Goal: Ask a question: Seek information or help from site administrators or community

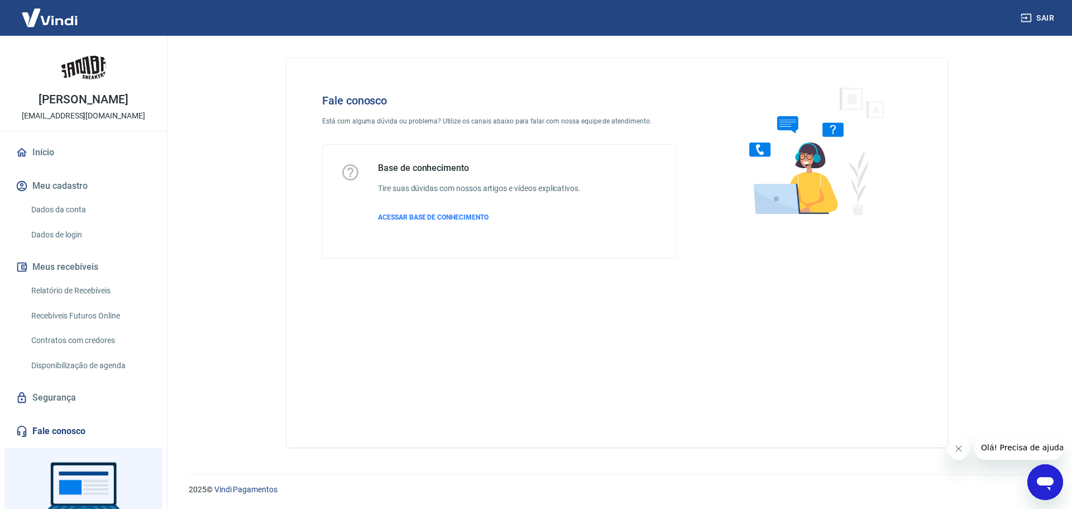
click at [1046, 483] on icon "Abrir janela de mensagens" at bounding box center [1045, 483] width 17 height 13
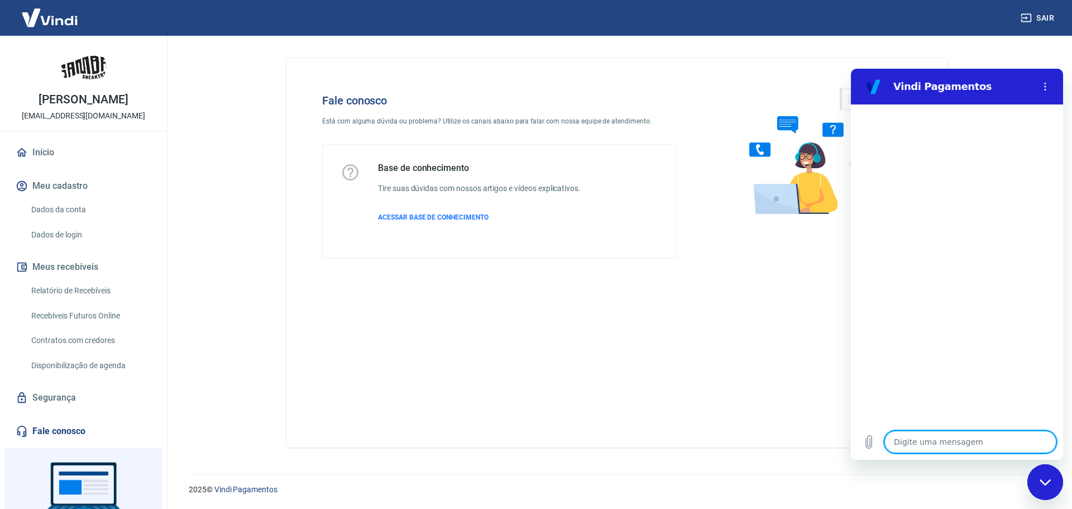
type textarea "x"
type textarea "B"
type textarea "x"
type textarea "Bo"
type textarea "x"
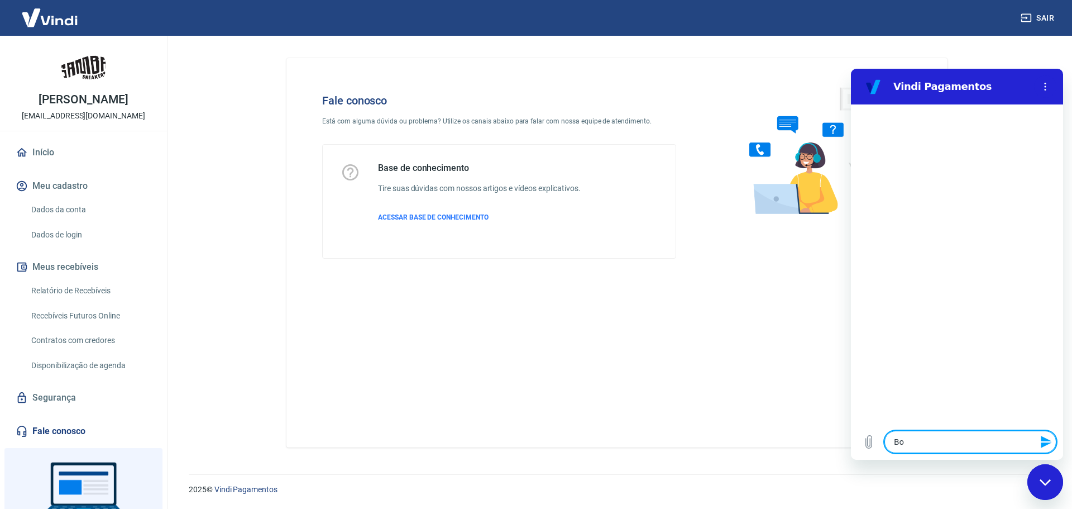
type textarea "Bom"
type textarea "x"
type textarea "Bom"
type textarea "x"
type textarea "Bom d"
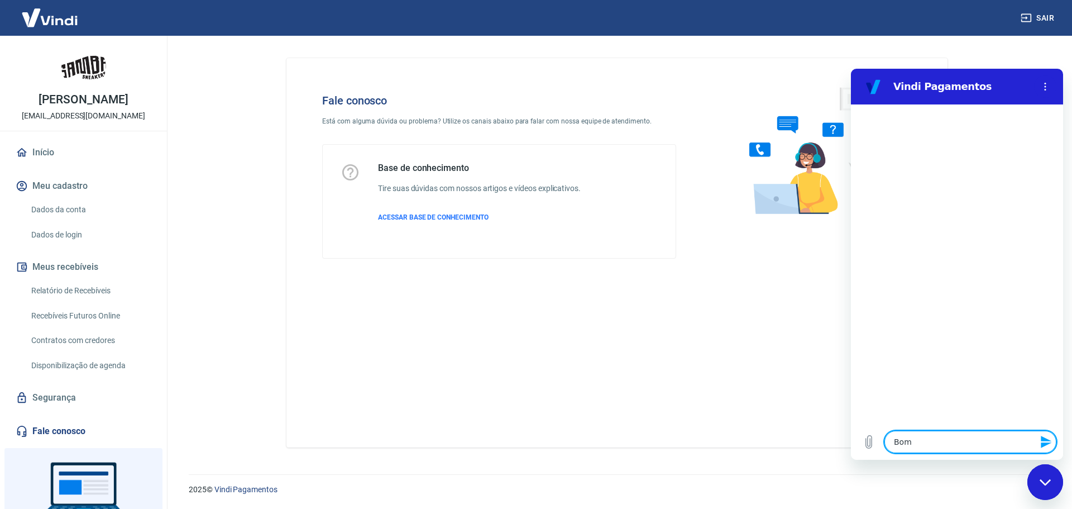
type textarea "x"
type textarea "Bom di"
type textarea "x"
type textarea "Bom dia"
type textarea "x"
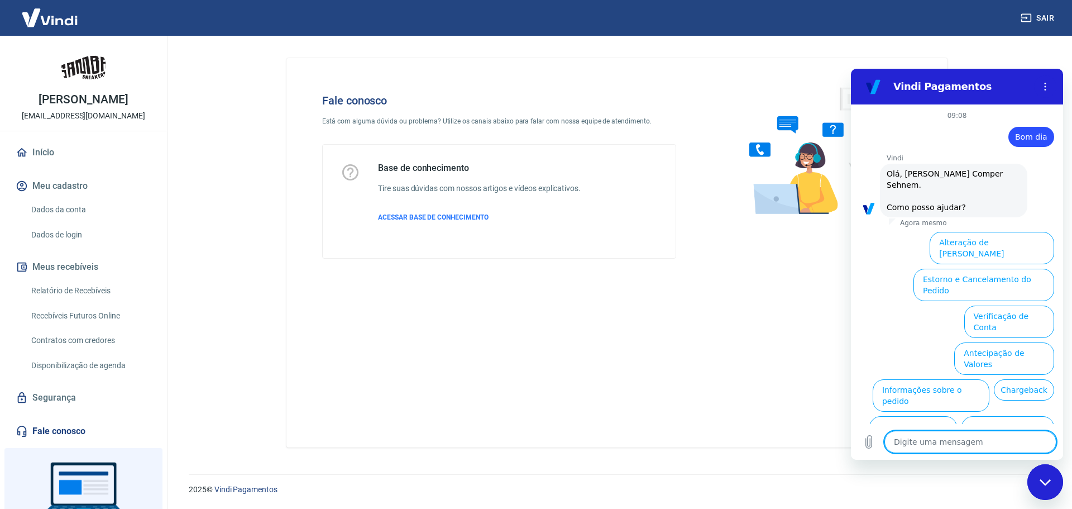
scroll to position [37, 0]
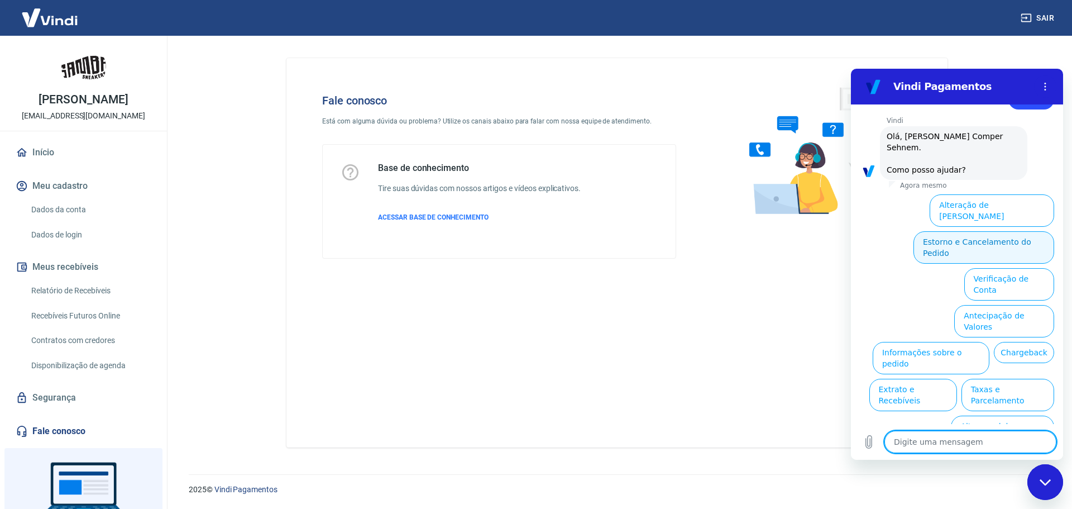
click at [955, 235] on button "Estorno e Cancelamento do Pedido" at bounding box center [984, 247] width 141 height 32
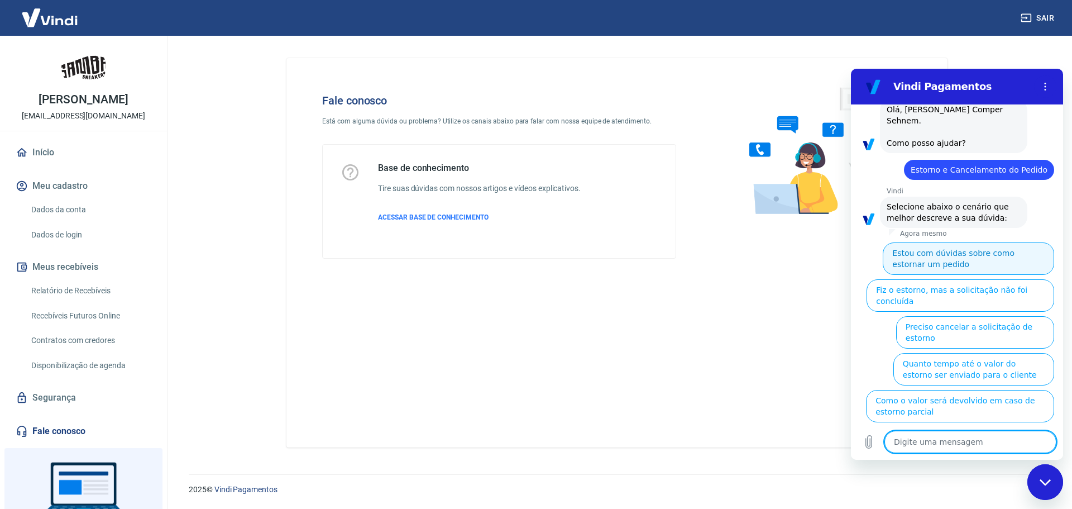
scroll to position [69, 0]
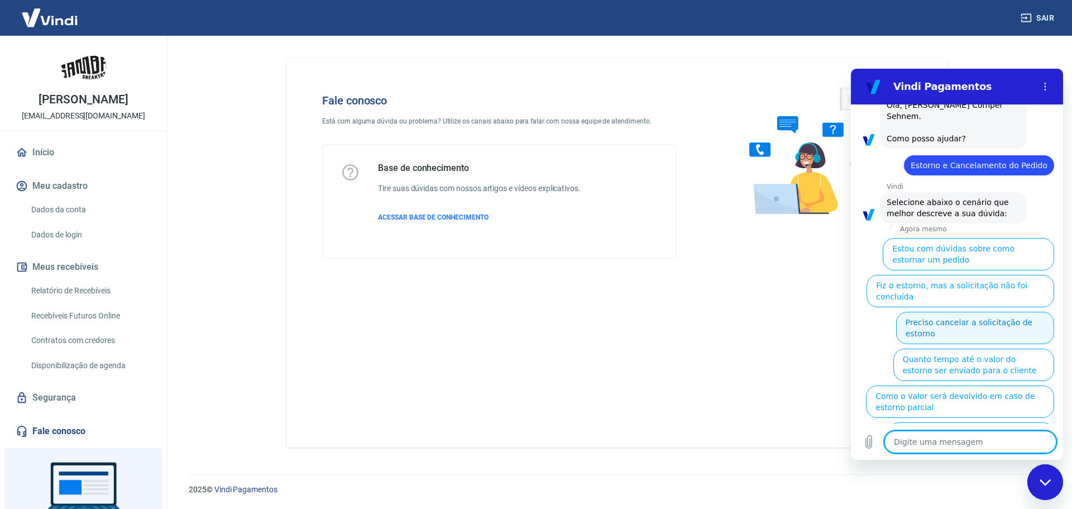
click at [976, 316] on button "Preciso cancelar a solicitação de estorno" at bounding box center [975, 328] width 158 height 32
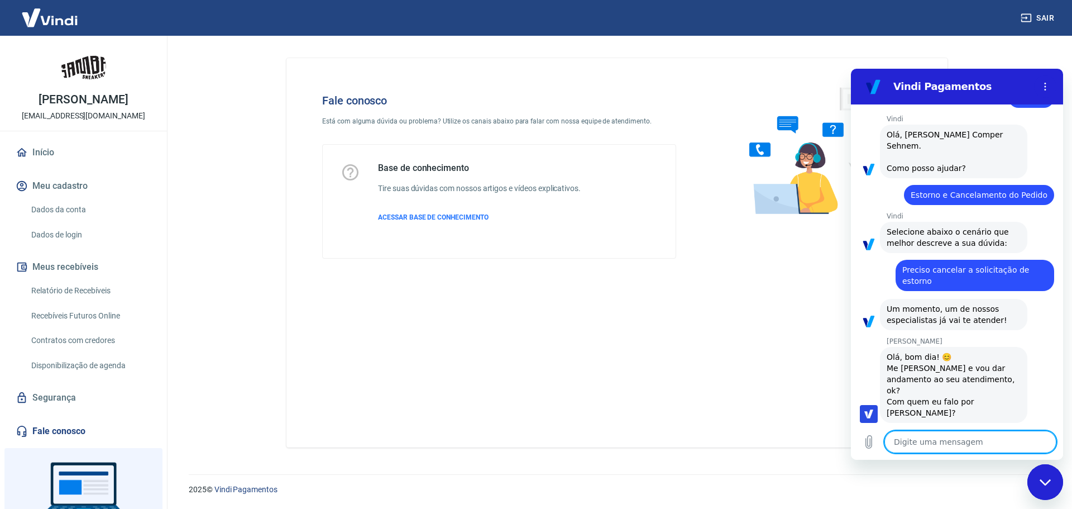
scroll to position [40, 0]
type textarea "x"
click at [960, 447] on textarea at bounding box center [971, 442] width 172 height 22
type textarea "B"
type textarea "x"
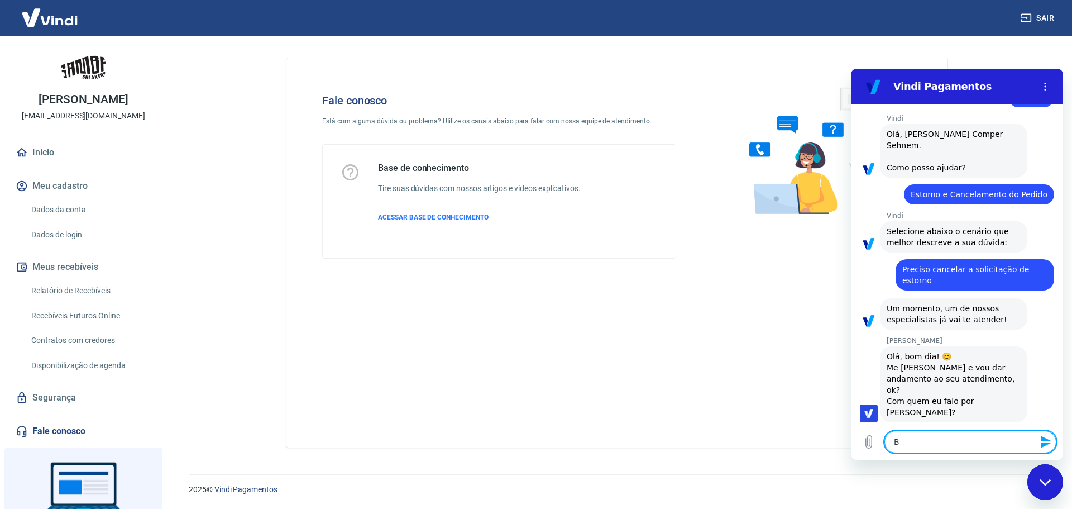
type textarea "Bo"
type textarea "x"
type textarea "Bom"
type textarea "x"
type textarea "Bom"
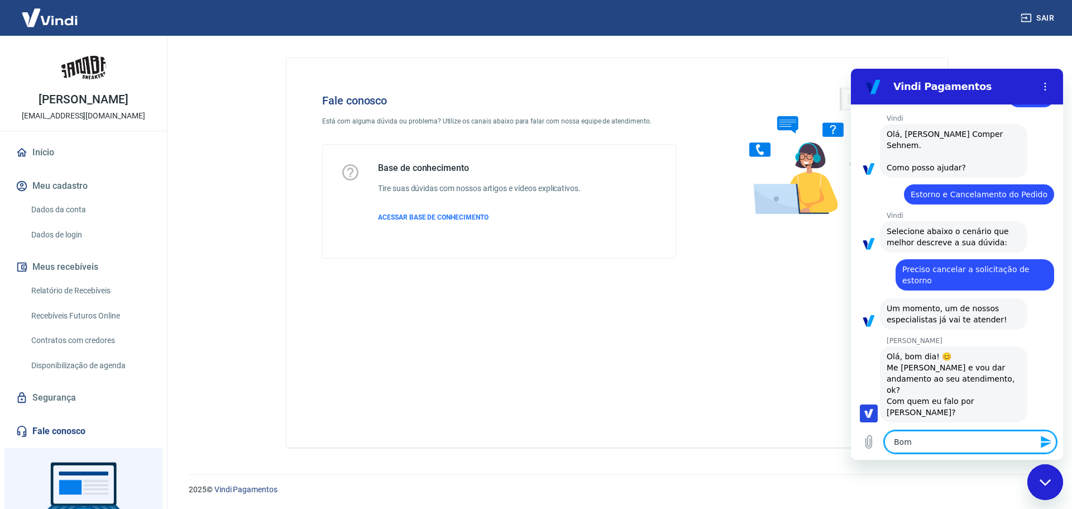
type textarea "x"
type textarea "Bom d"
type textarea "x"
type textarea "Bom di"
type textarea "x"
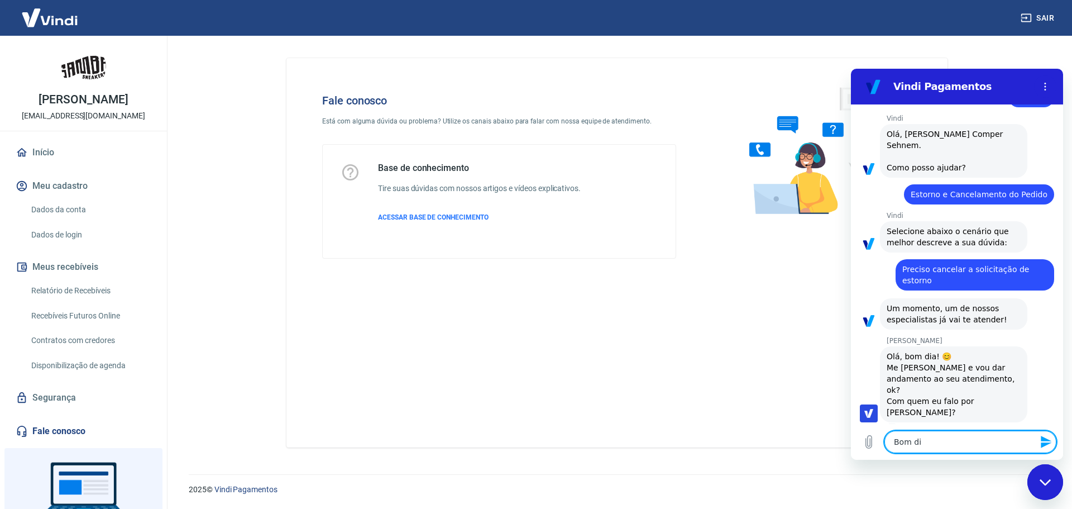
type textarea "Bom dia"
type textarea "x"
type textarea "Bom dia"
type textarea "x"
type textarea "Bom dia A"
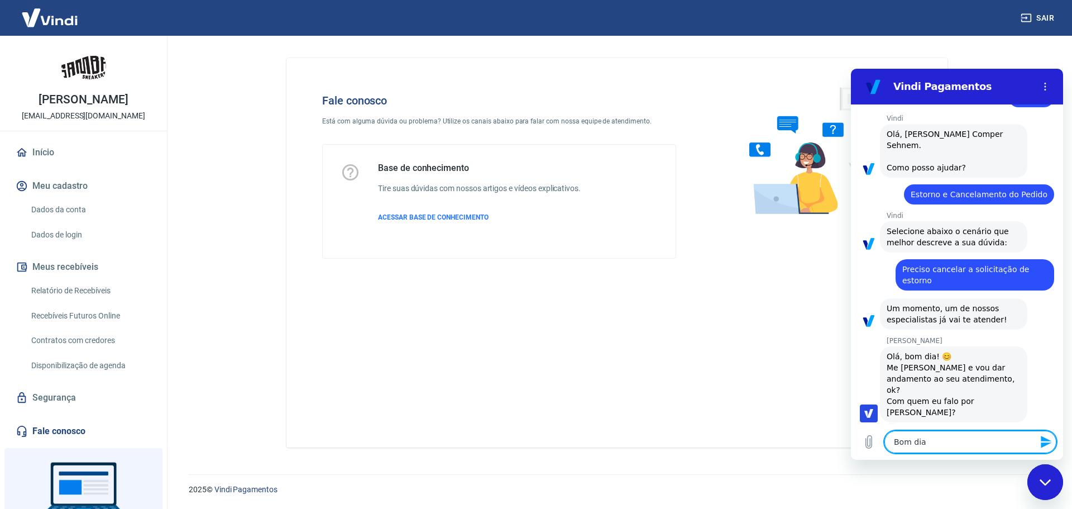
type textarea "x"
type textarea "Bom dia An"
type textarea "x"
type textarea "Bom dia And"
type textarea "x"
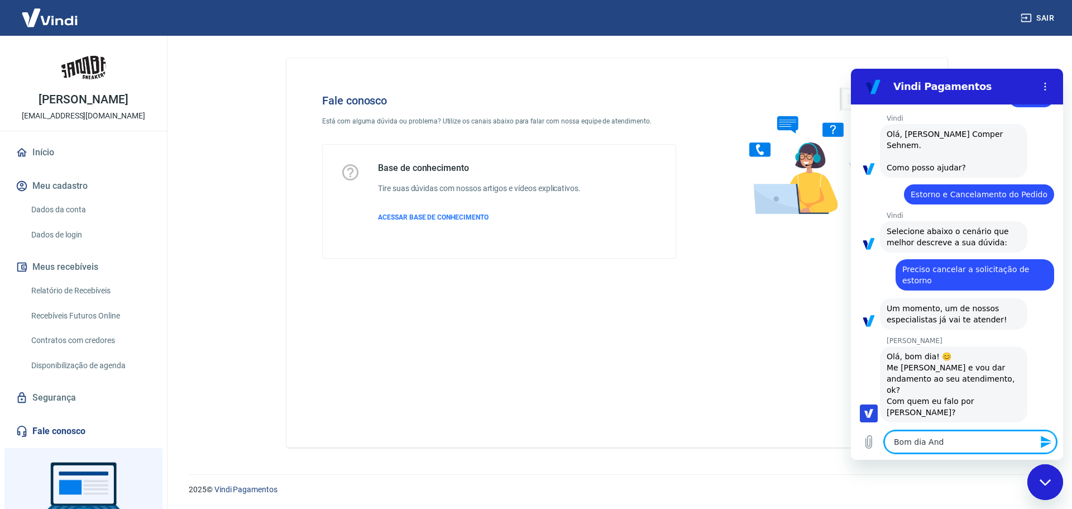
type textarea "Bom dia Andr"
type textarea "x"
type textarea "Bom dia [PERSON_NAME]"
type textarea "x"
type textarea "Bom dia [PERSON_NAME]"
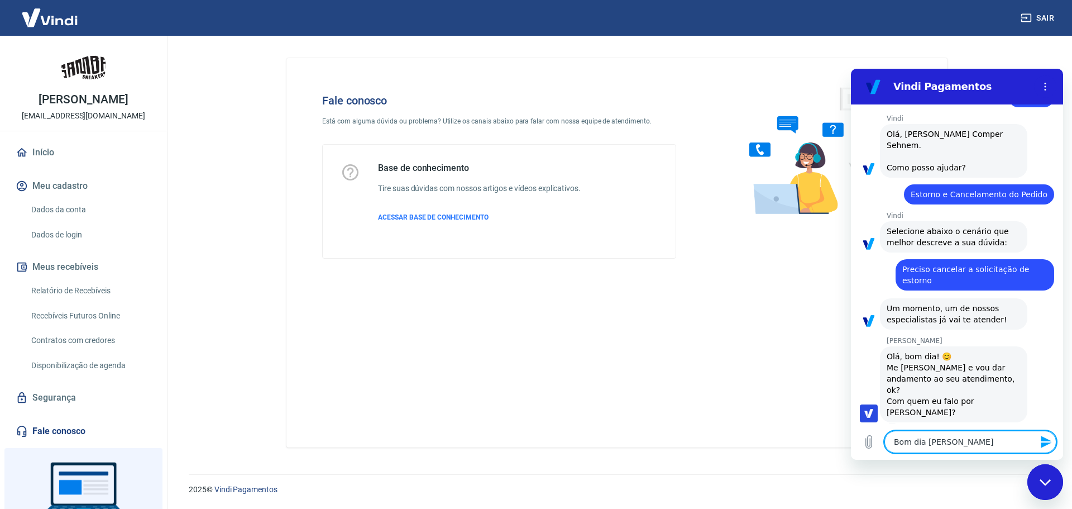
type textarea "x"
type textarea "Bom dia [PERSON_NAME]"
type textarea "x"
type textarea "Bom dia [PERSON_NAME]"
type textarea "x"
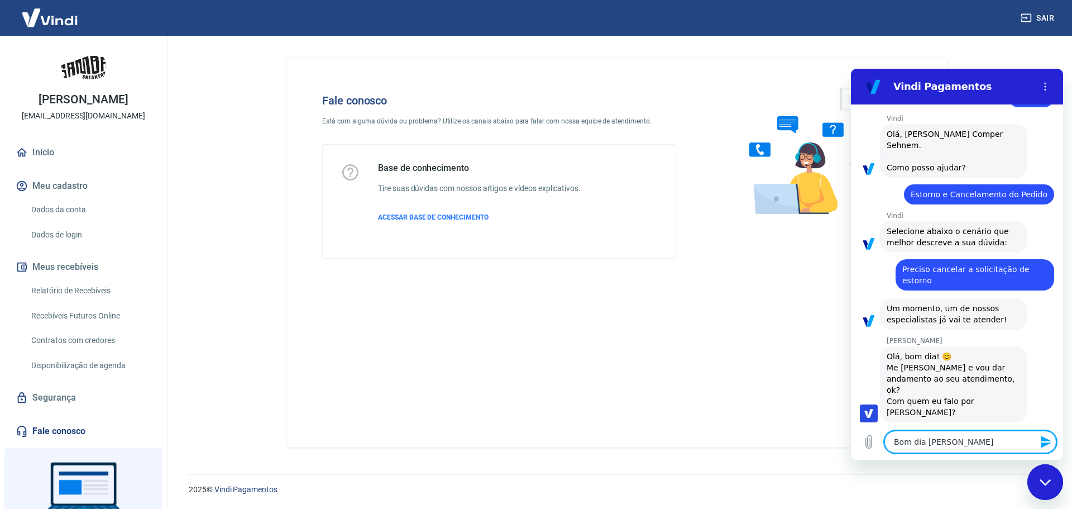
type textarea "x"
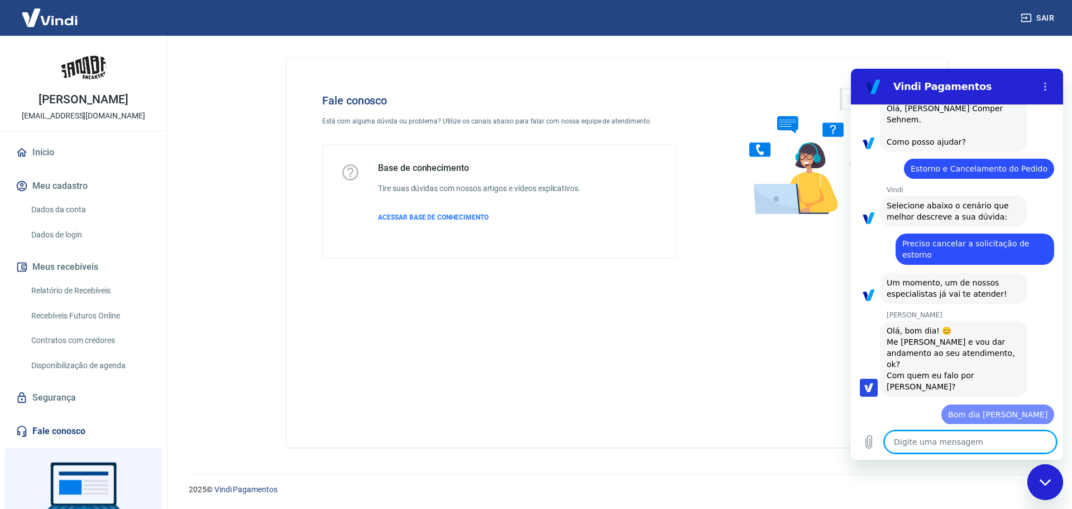
type textarea "M"
type textarea "x"
type textarea "Me"
type textarea "x"
type textarea "Me"
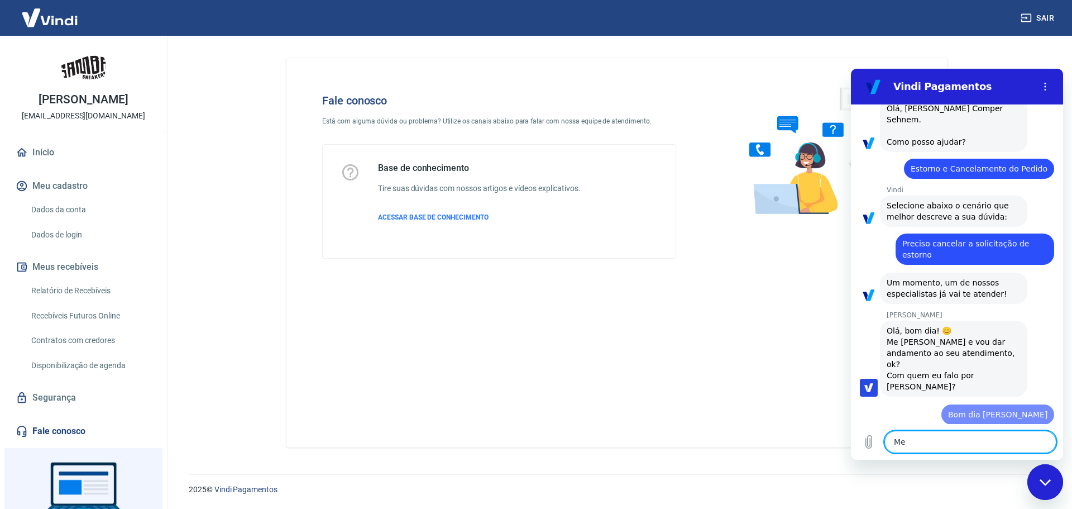
type textarea "x"
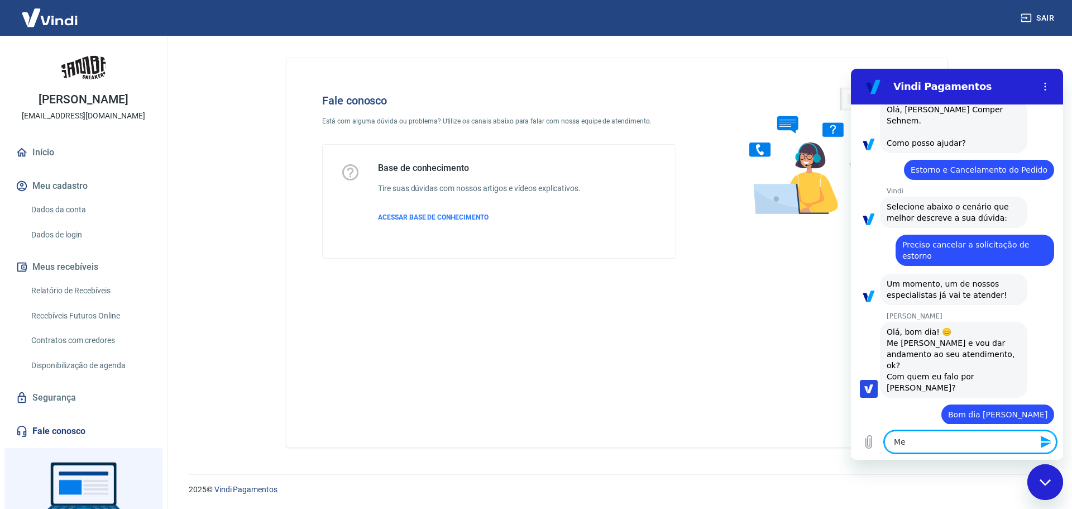
type textarea "Me c"
type textarea "x"
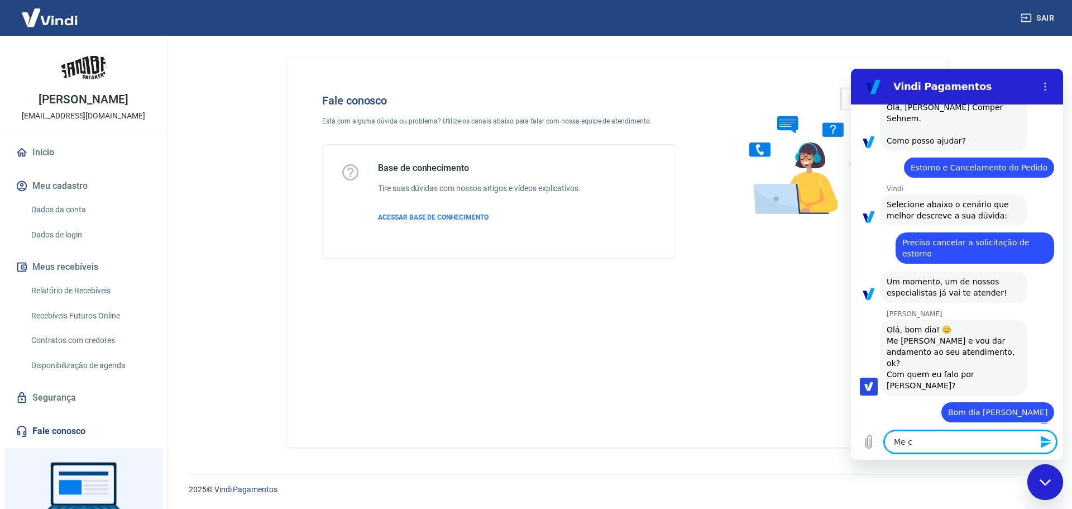
type textarea "Me ch"
type textarea "x"
type textarea "Me cha"
type textarea "x"
type textarea "Me cham"
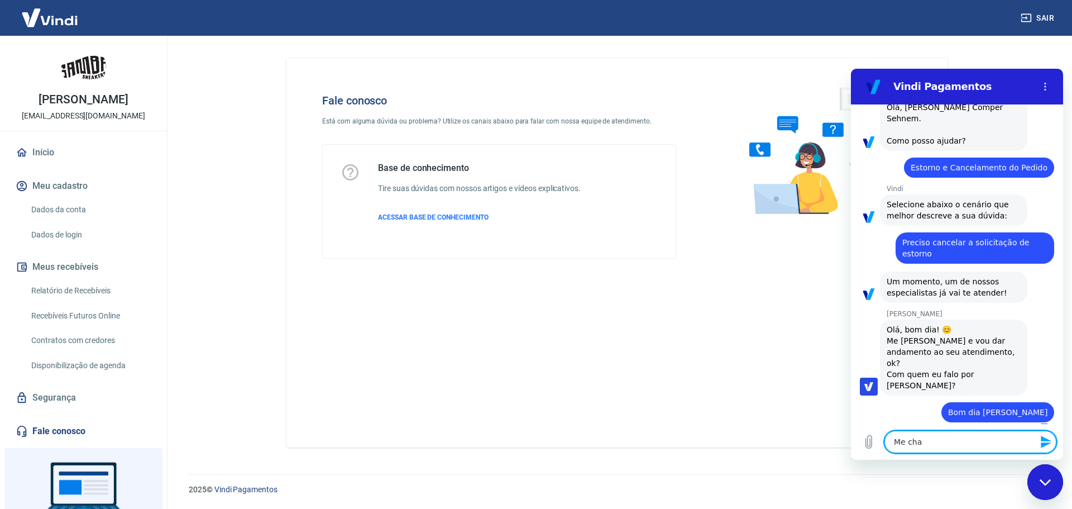
type textarea "x"
type textarea "Me chamo"
type textarea "x"
type textarea "Me chamo"
type textarea "x"
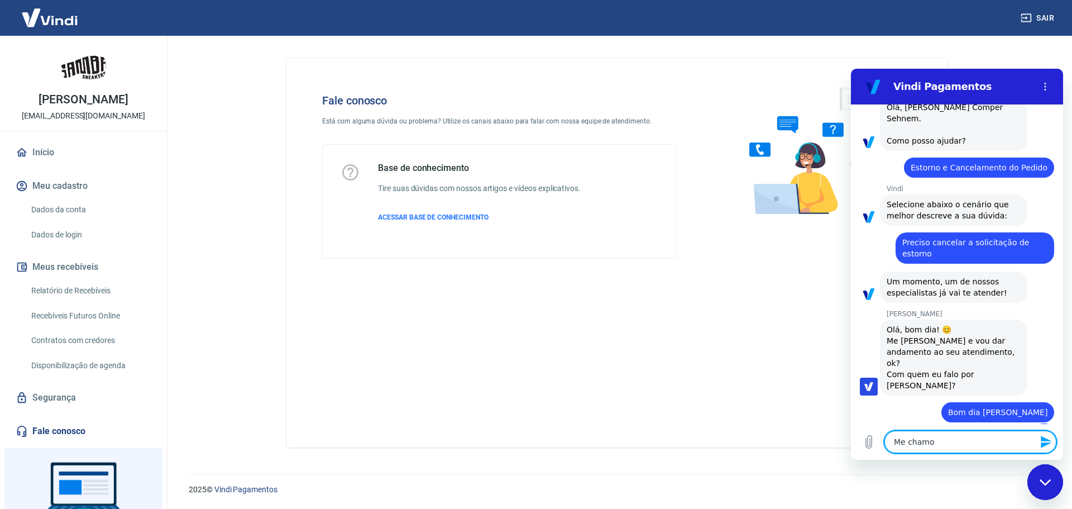
type textarea "Me chamo P"
type textarea "x"
type textarea "Me chamo Pa"
type textarea "x"
type textarea "Me chamo Pau"
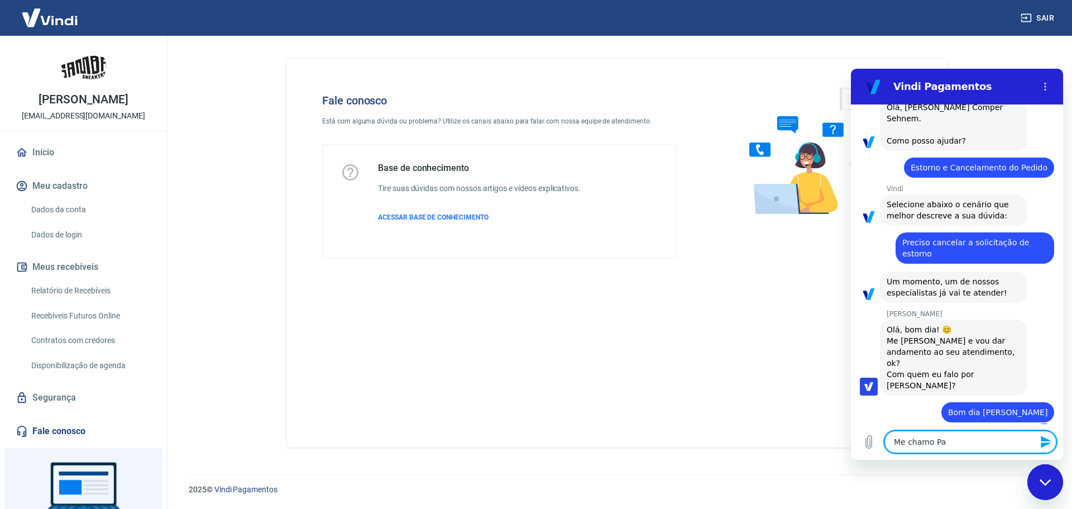
type textarea "x"
type textarea "Me [PERSON_NAME]"
type textarea "x"
type textarea "Me chamo Paulo"
type textarea "x"
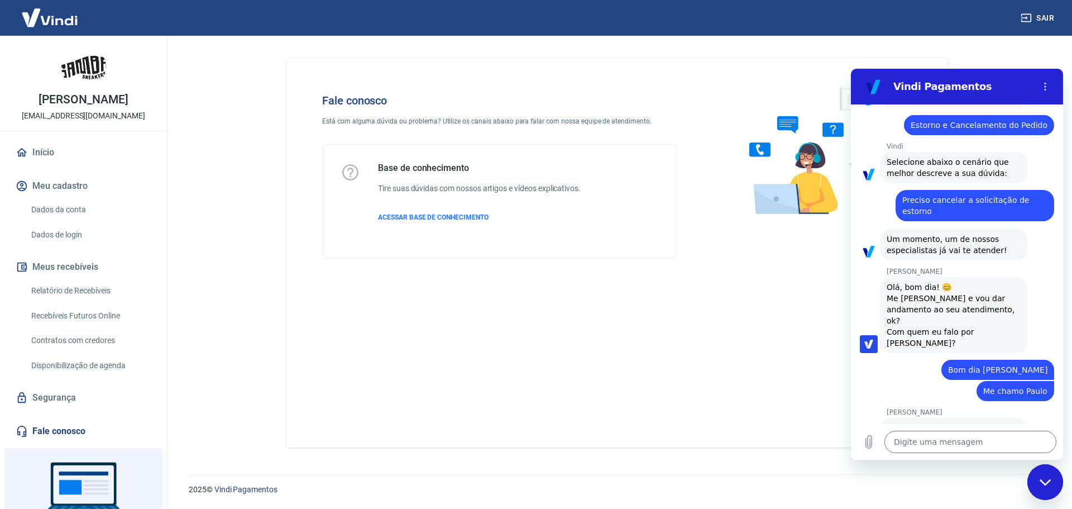
scroll to position [125, 0]
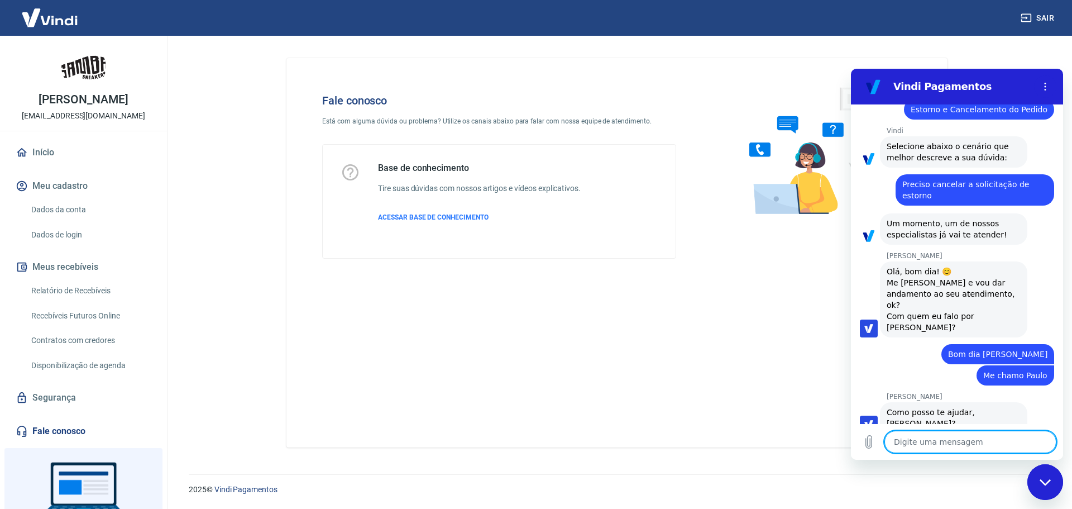
type textarea "x"
click at [929, 440] on textarea at bounding box center [971, 442] width 172 height 22
type textarea "O"
type textarea "x"
type textarea "On"
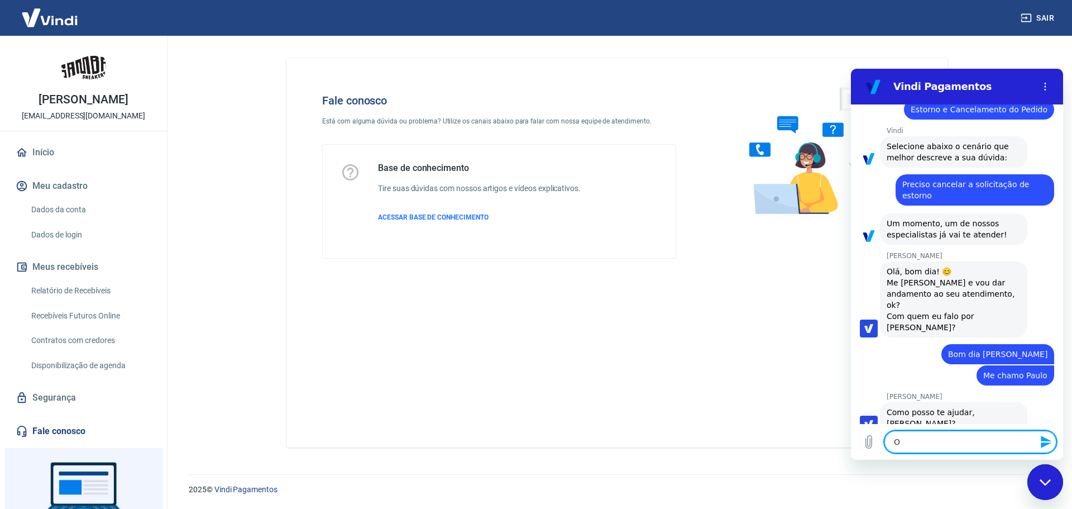
type textarea "x"
type textarea "Ont"
type textarea "x"
type textarea "Onte"
type textarea "x"
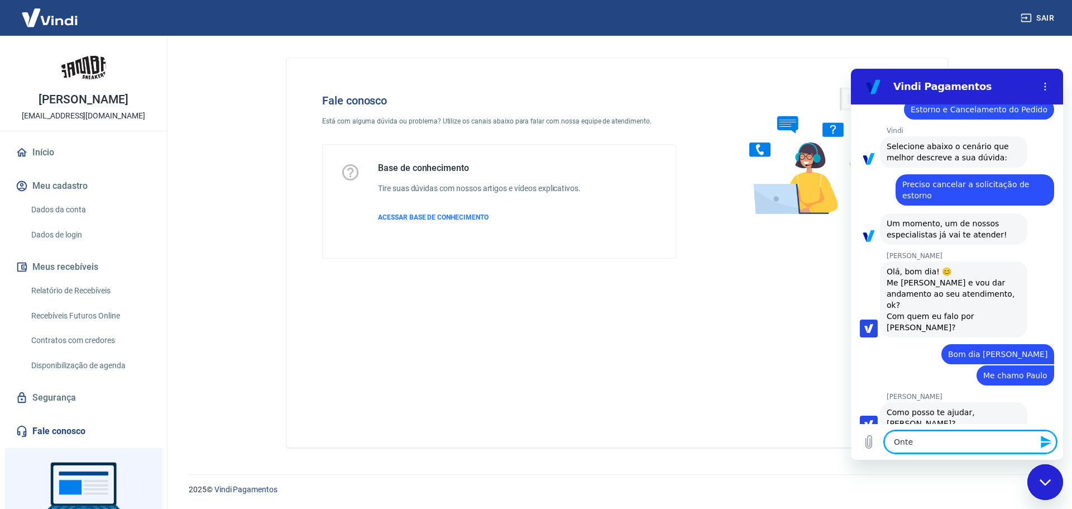
type textarea "Ontem"
type textarea "x"
type textarea "Ontem"
type textarea "x"
type textarea "Ontem r"
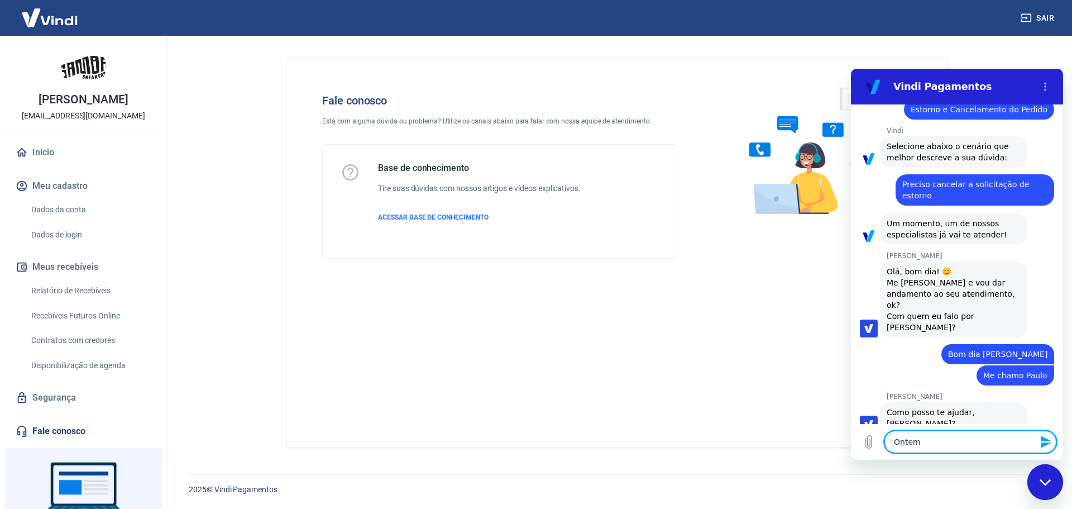
type textarea "x"
type textarea "Ontem re"
type textarea "x"
type textarea "Ontem rea"
type textarea "x"
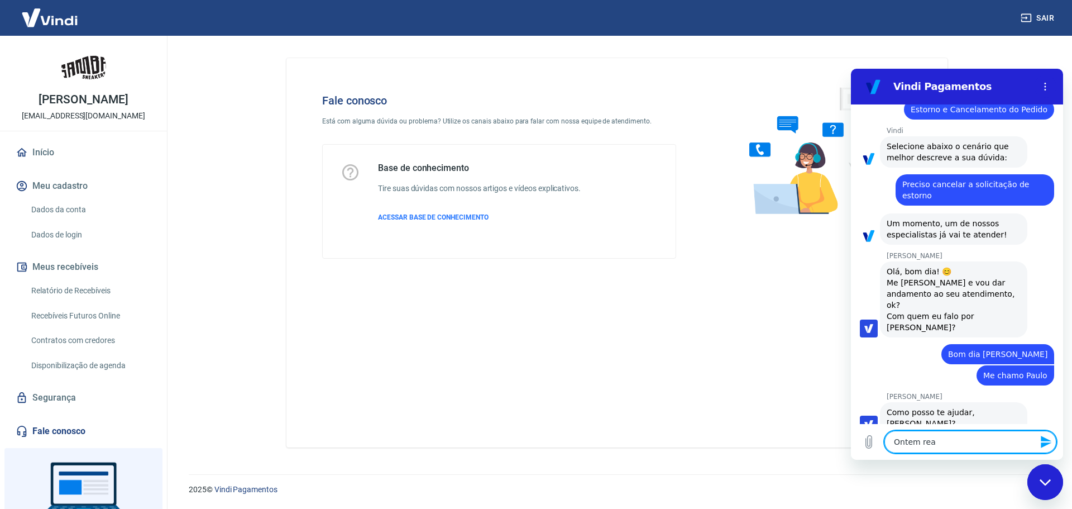
type textarea "Ontem real"
type textarea "x"
type textarea "Ontem reali"
type textarea "x"
type textarea "Ontem realiz"
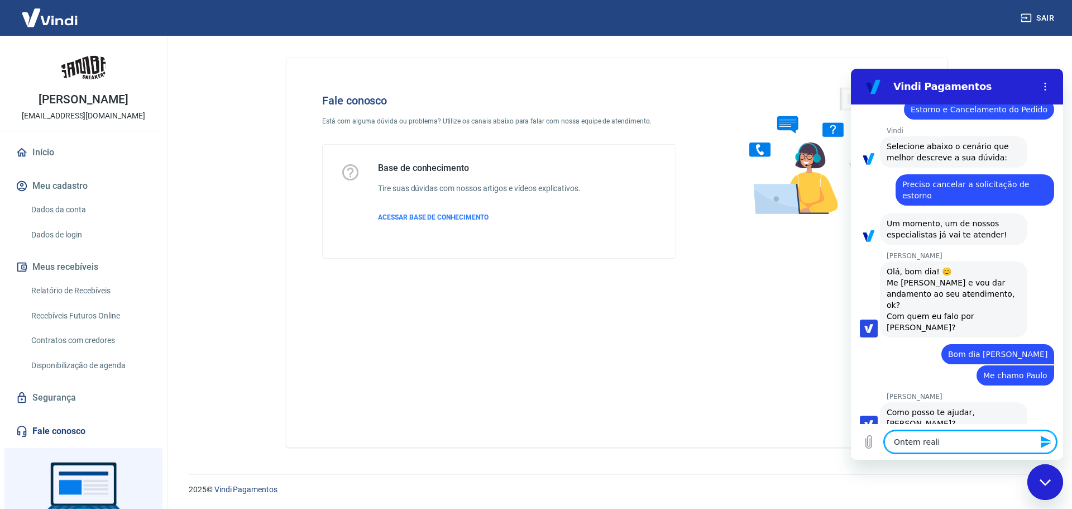
type textarea "x"
type textarea "Ontem realiza"
type textarea "x"
type textarea "Ontem realizam"
type textarea "x"
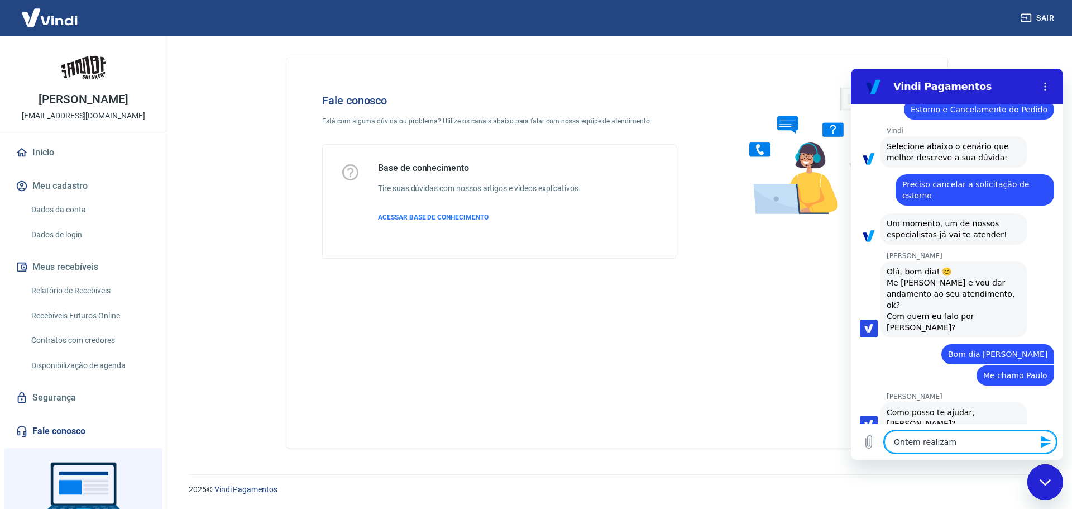
type textarea "Ontem realizamo"
type textarea "x"
type textarea "Ontem realizamos"
type textarea "x"
type textarea "Ontem realizamos"
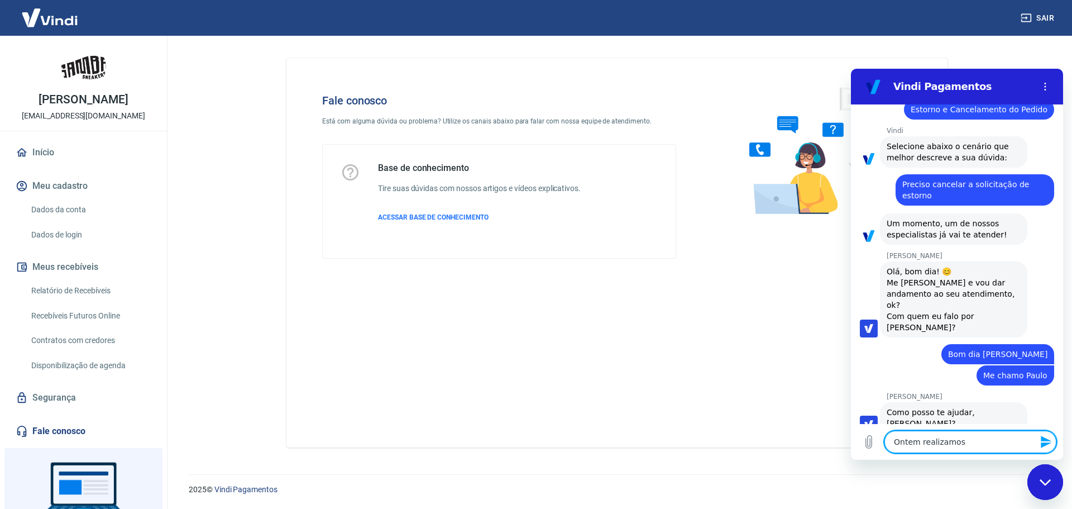
type textarea "x"
type textarea "Ontem realizamos u"
type textarea "x"
type textarea "Ontem realizamos um"
type textarea "x"
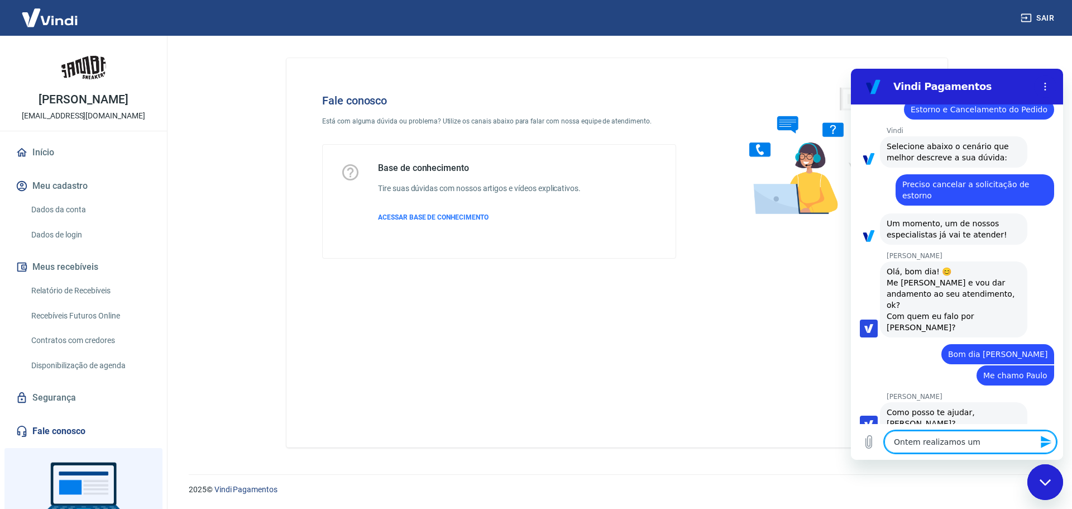
type textarea "Ontem realizamos um"
type textarea "x"
type textarea "Ontem realizamos um"
type textarea "x"
type textarea "Ontem realizamos uma"
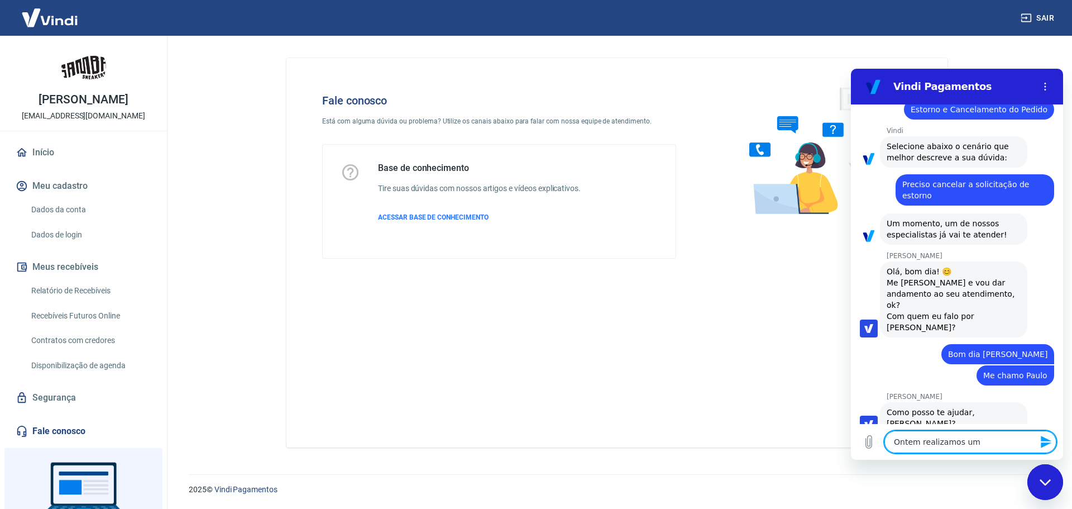
type textarea "x"
type textarea "Ontem realizamos uma"
type textarea "x"
type textarea "Ontem realizamos uma i"
type textarea "x"
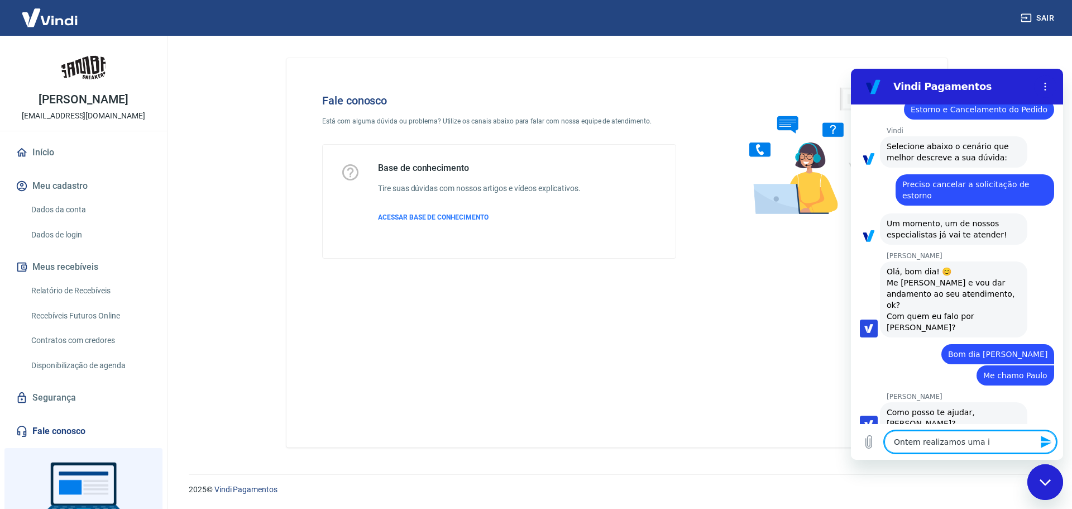
type textarea "Ontem realizamos uma in"
type textarea "x"
type textarea "Ontem realizamos uma ins"
type textarea "x"
type textarea "Ontem realizamos uma inse"
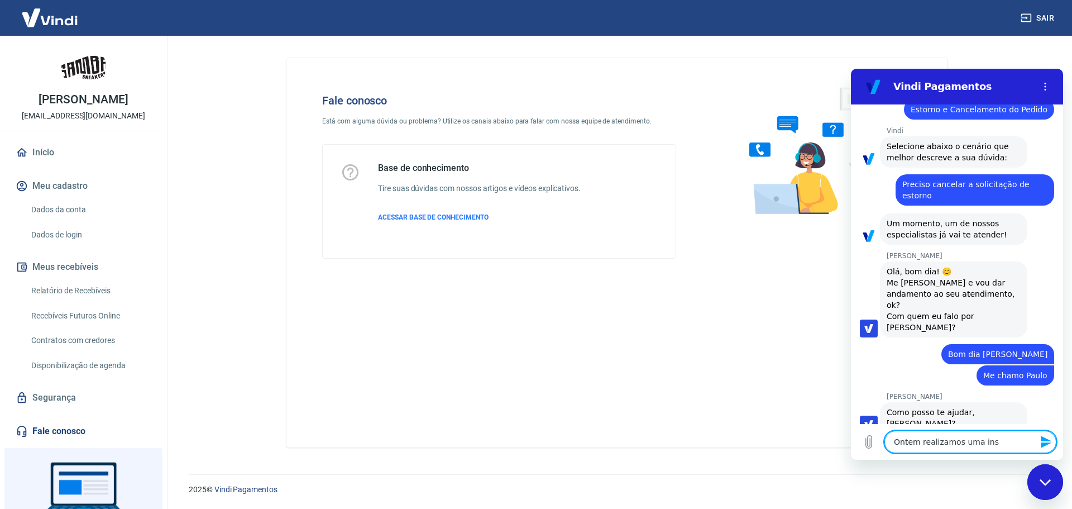
type textarea "x"
type textarea "Ontem realizamos uma inser"
type textarea "x"
type textarea "Ontem realizamos uma inserç"
type textarea "x"
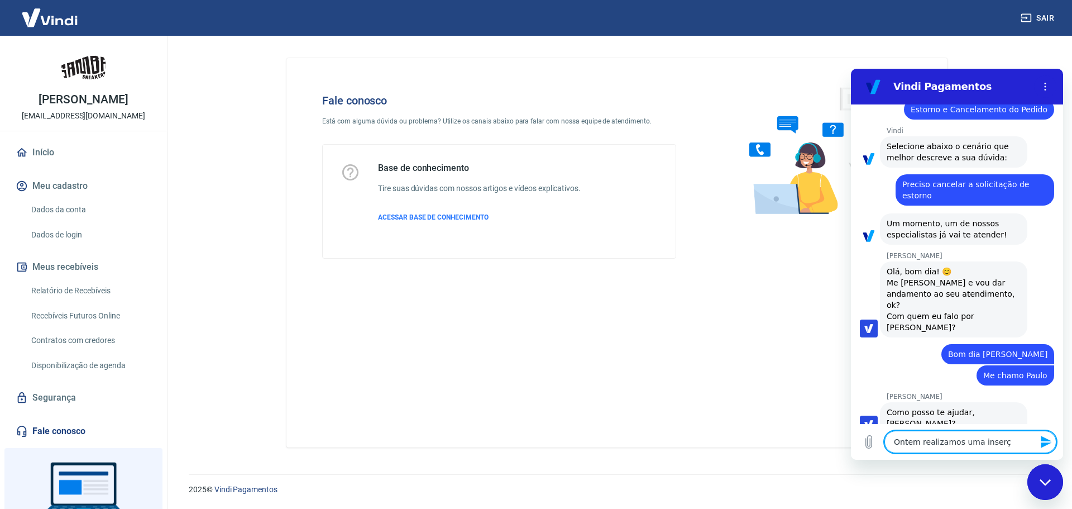
type textarea "Ontem realizamos uma inserçã"
type textarea "x"
type textarea "Ontem realizamos uma inserção"
type textarea "x"
type textarea "Ontem realizamos uma inserção"
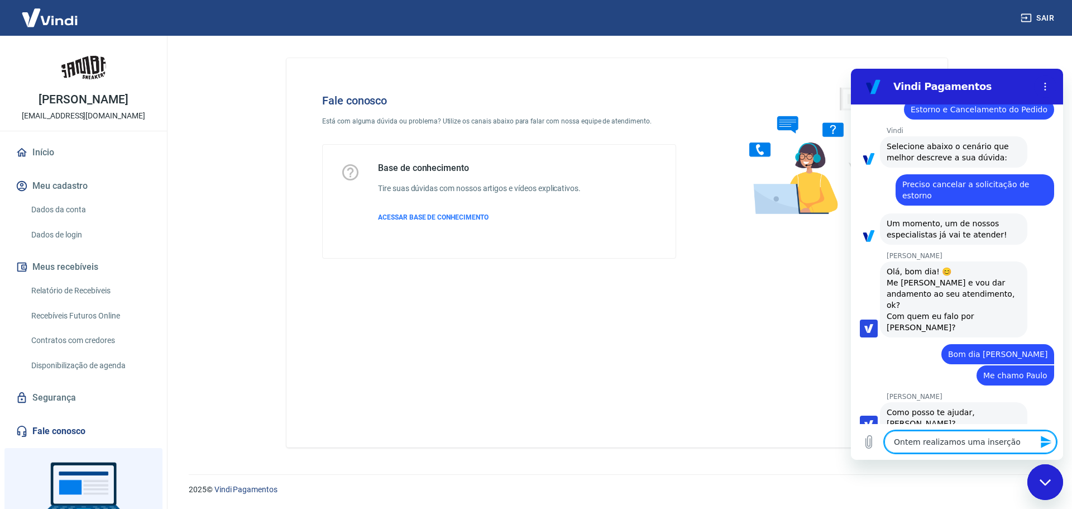
type textarea "x"
type textarea "Ontem realizamos uma inserção d"
type textarea "x"
type textarea "Ontem realizamos uma inserção de"
type textarea "x"
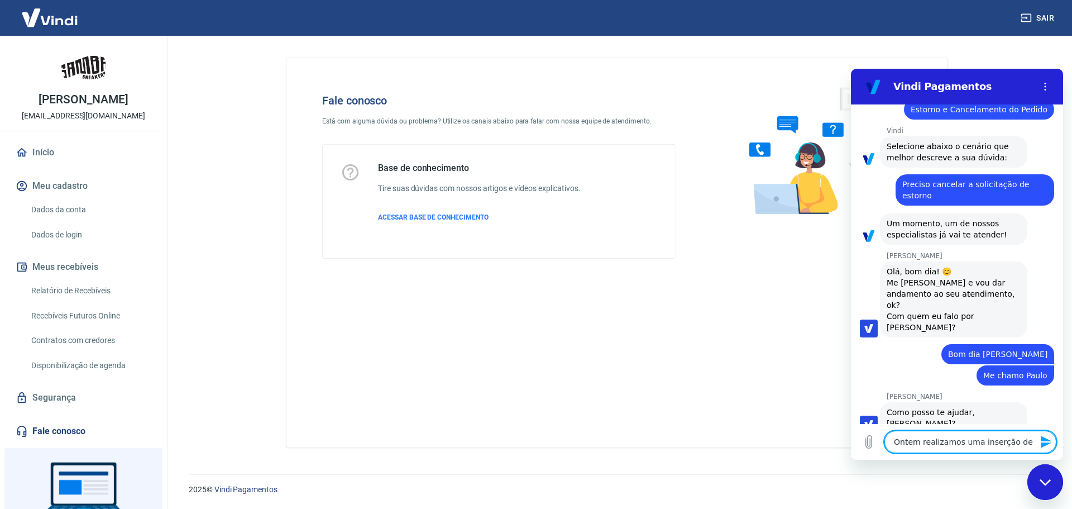
type textarea "Ontem realizamos uma inserção de"
type textarea "x"
type textarea "Ontem realizamos uma inserção de s"
type textarea "x"
type textarea "Ontem realizamos uma inserção de sa"
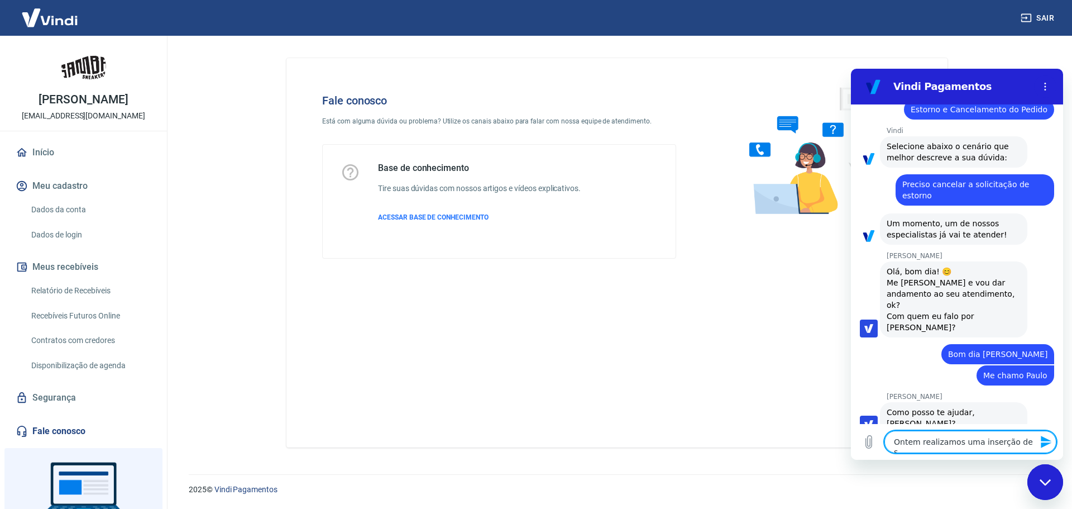
type textarea "x"
type textarea "Ontem realizamos uma inserção de sal"
type textarea "x"
type textarea "Ontem realizamos uma inserção de sald"
type textarea "x"
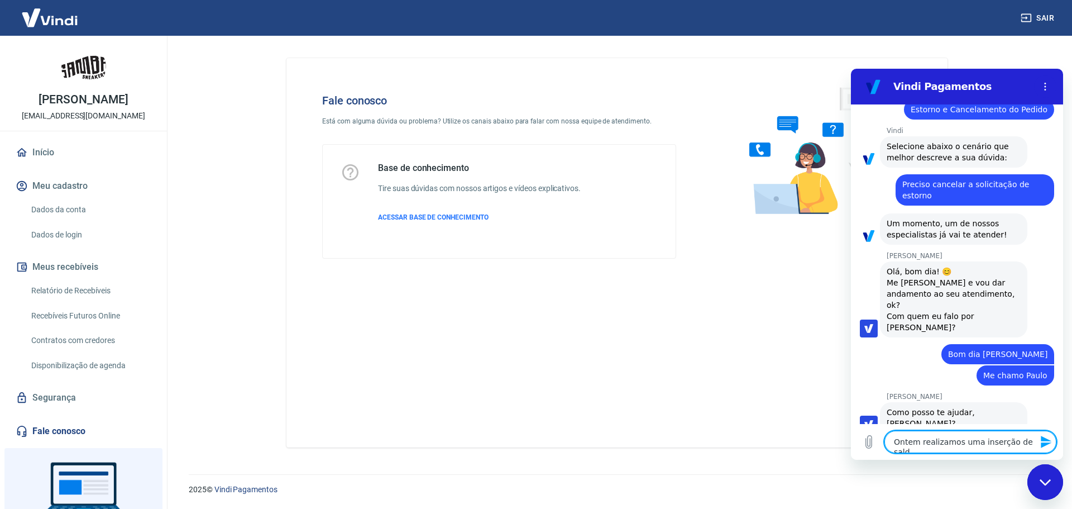
type textarea "Ontem realizamos uma inserção de saldo"
type textarea "x"
type textarea "Ontem realizamos uma inserção de saldo"
type textarea "x"
type textarea "Ontem realizamos uma inserção de saldo v"
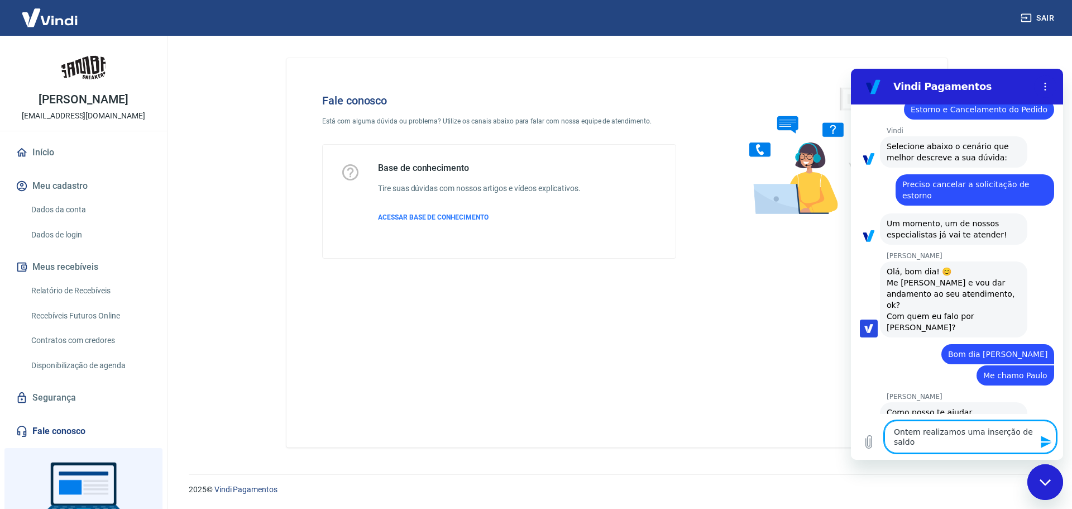
type textarea "x"
type textarea "Ontem realizamos uma inserção de saldo vi"
type textarea "x"
type textarea "Ontem realizamos uma inserção de saldo via"
type textarea "x"
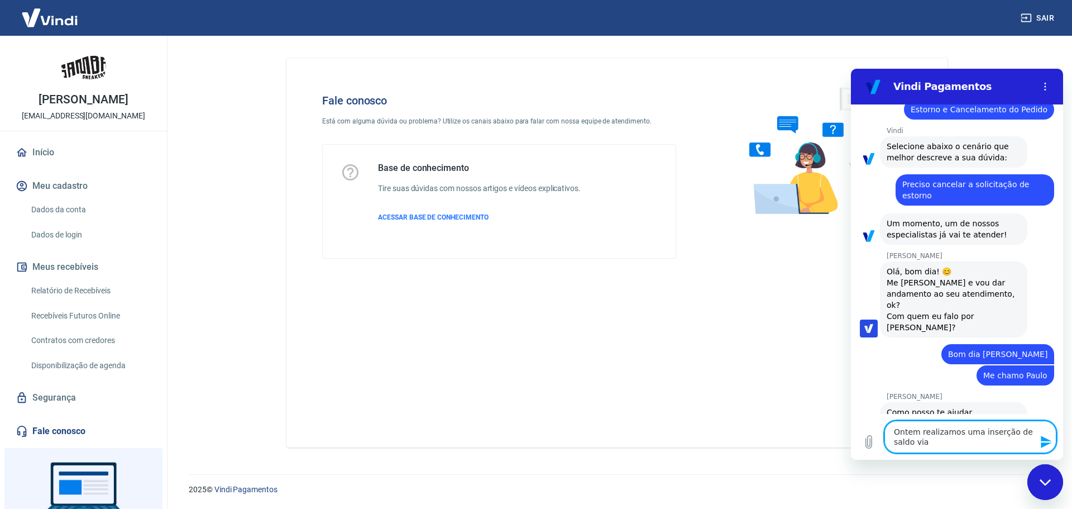
type textarea "Ontem realizamos uma inserção de saldo via"
type textarea "x"
type textarea "Ontem realizamos uma inserção de saldo via p"
type textarea "x"
type textarea "Ontem realizamos uma inserção de saldo via pi"
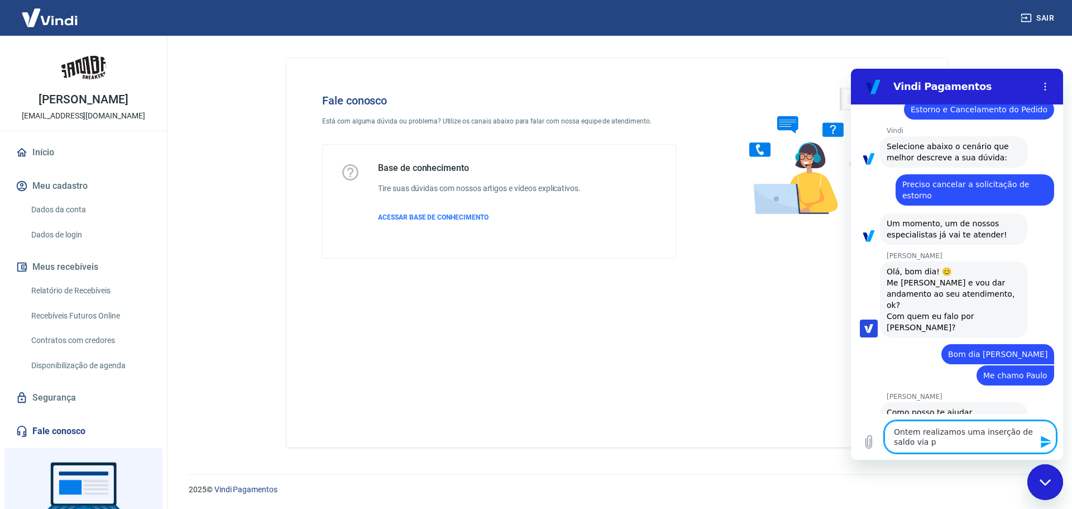
type textarea "x"
type textarea "Ontem realizamos uma inserção de saldo via pix"
type textarea "x"
type textarea "Ontem realizamos uma inserção de saldo via pix,"
type textarea "x"
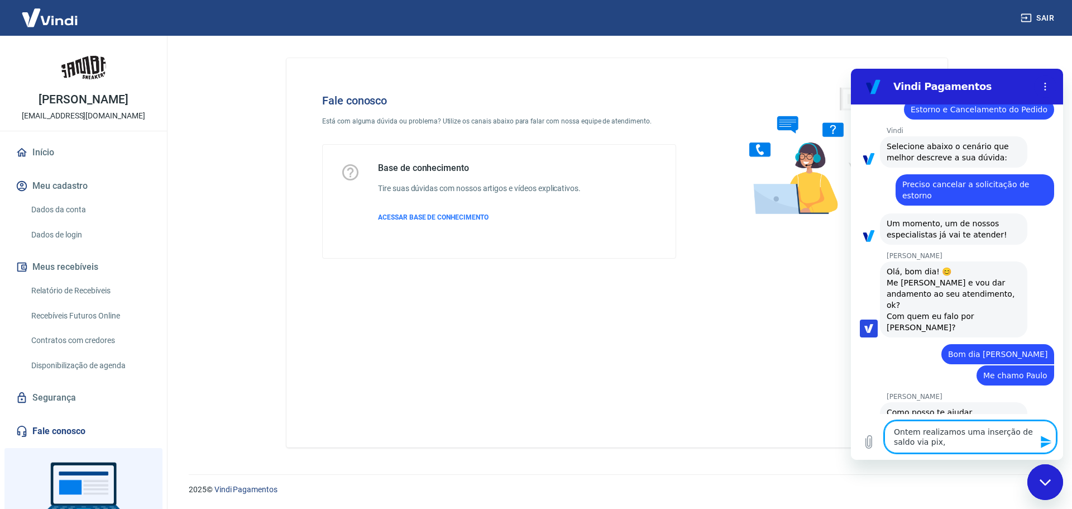
type textarea "Ontem realizamos uma inserção de saldo via pix,"
type textarea "x"
type textarea "Ontem realizamos uma inserção de saldo via pix, p"
type textarea "x"
type textarea "Ontem realizamos uma inserção de saldo via pix, [GEOGRAPHIC_DATA]"
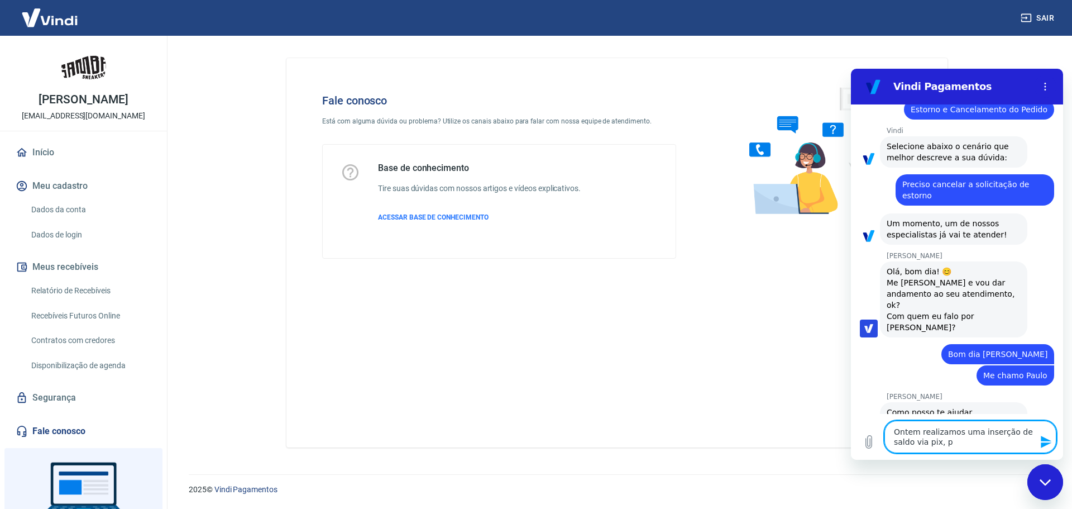
type textarea "x"
type textarea "Ontem realizamos uma inserção de saldo via pix, par"
type textarea "x"
type textarea "Ontem realizamos uma inserção de saldo via pix, para"
type textarea "x"
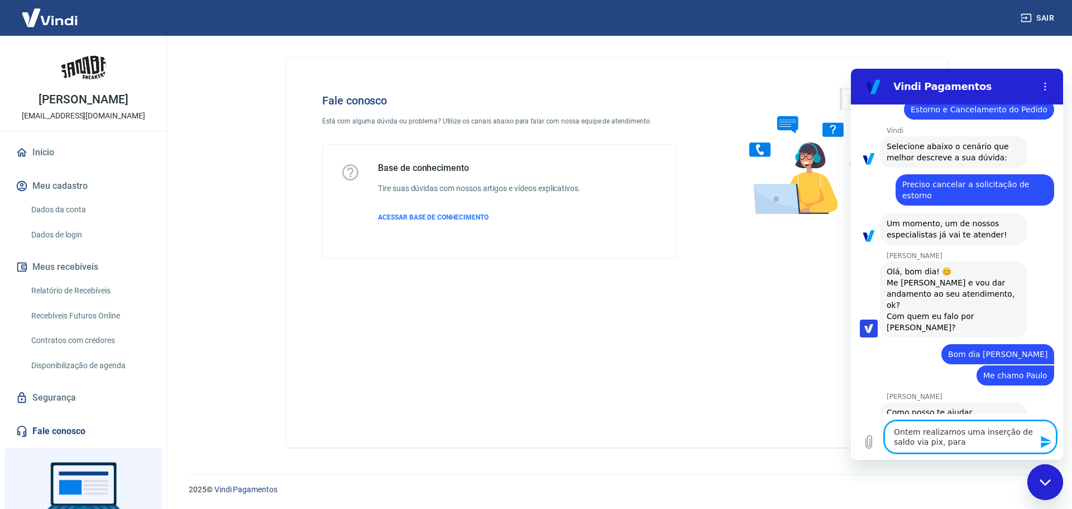
type textarea "Ontem realizamos uma inserção de saldo via pix, para"
type textarea "x"
type textarea "Ontem realizamos uma inserção de saldo via pix, para f"
type textarea "x"
type textarea "Ontem realizamos uma inserção de saldo via pix, para fa"
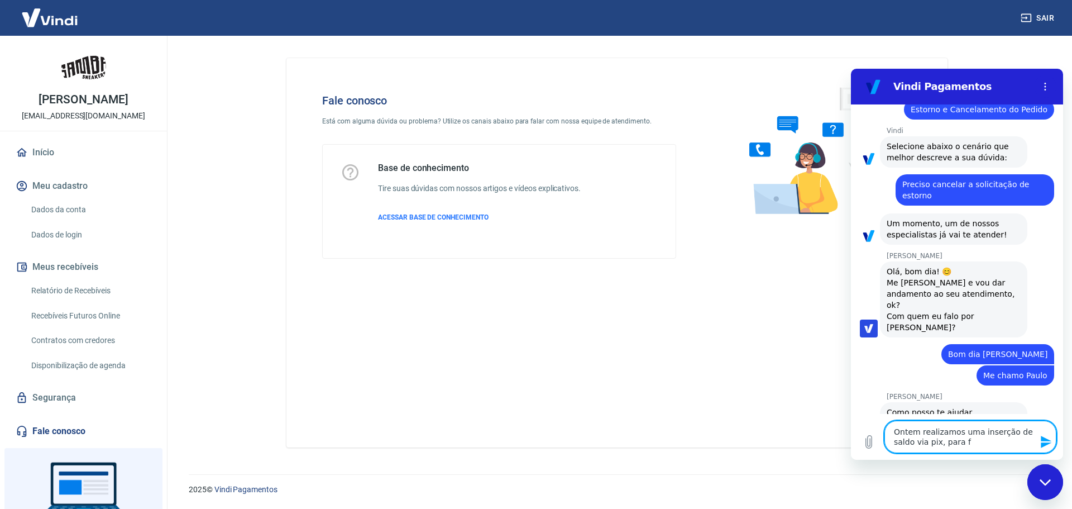
type textarea "x"
type textarea "Ontem realizamos uma inserção de saldo via pix, para faz"
type textarea "x"
type textarea "Ontem realizamos uma inserção de saldo via pix, para faze"
type textarea "x"
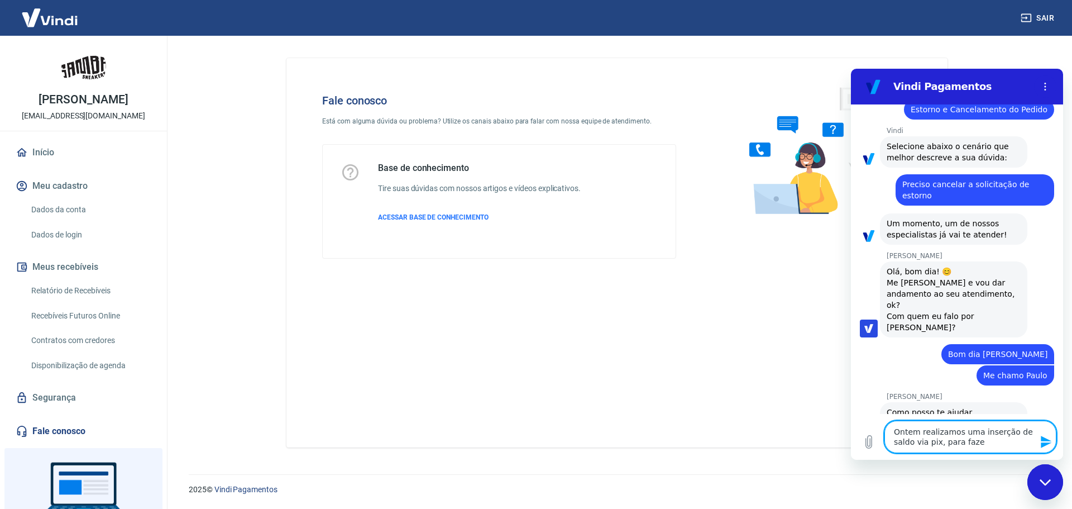
type textarea "Ontem realizamos uma inserção de saldo via pix, para fazer"
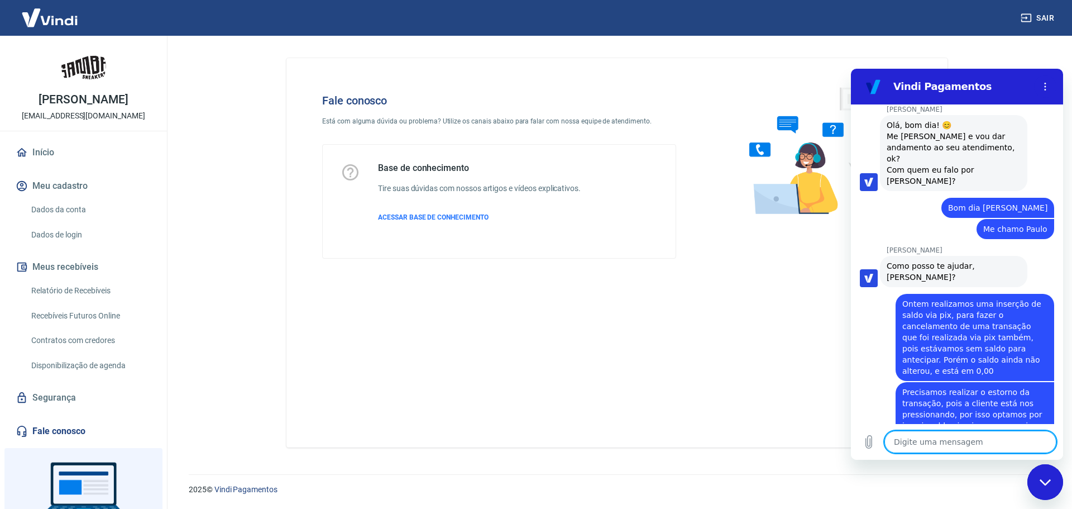
scroll to position [273, 0]
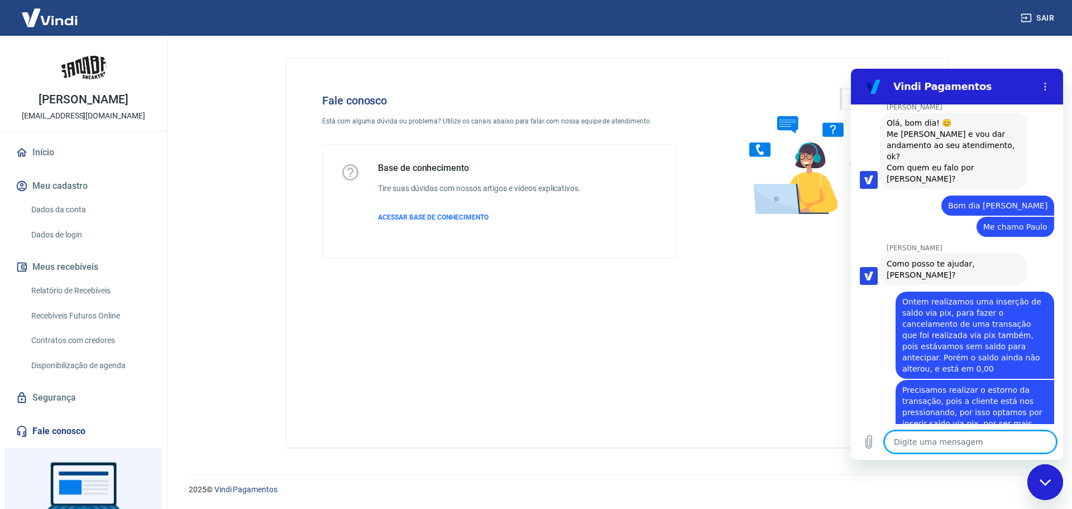
paste textarea "224495639"
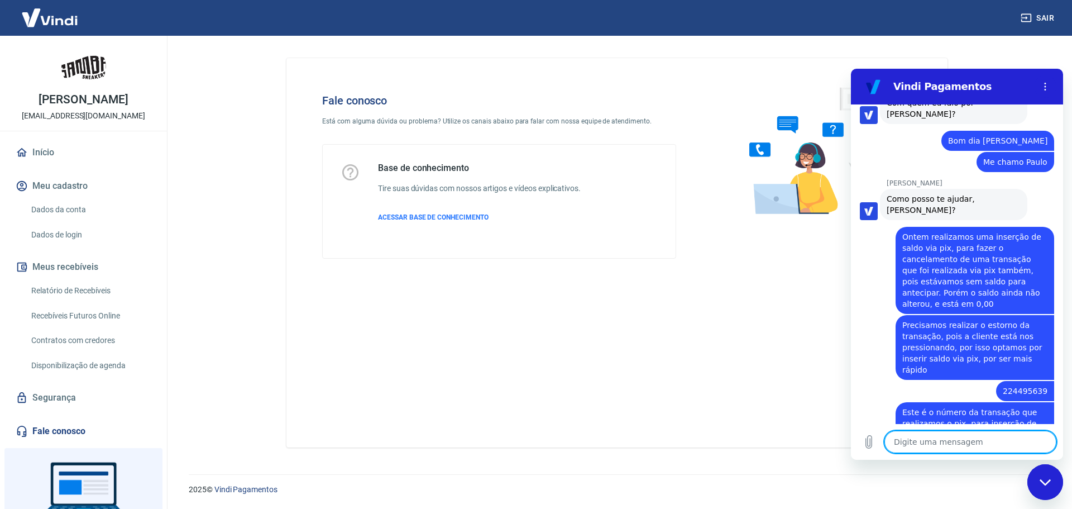
scroll to position [397, 0]
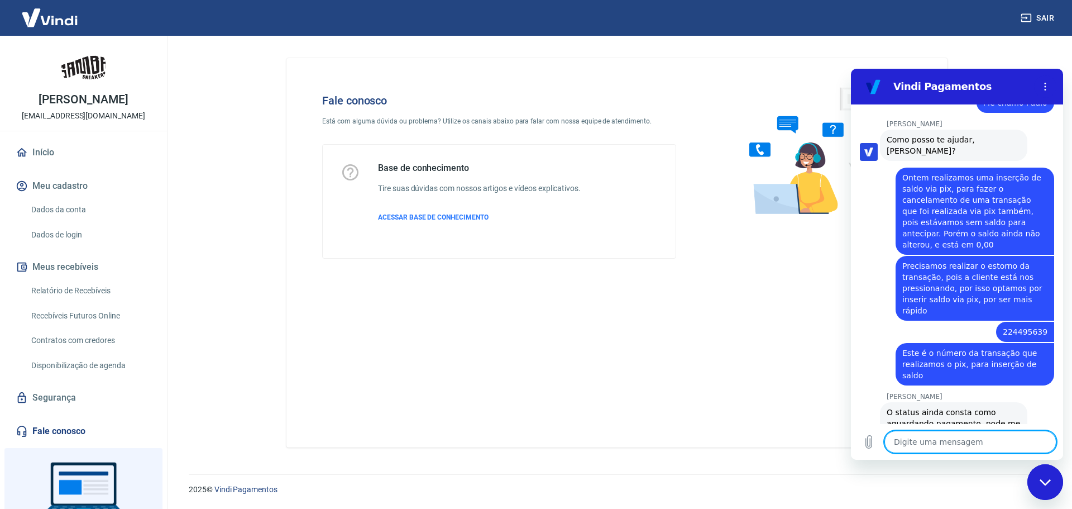
click at [938, 439] on textarea at bounding box center [971, 442] width 172 height 22
click at [922, 437] on textarea at bounding box center [971, 442] width 172 height 22
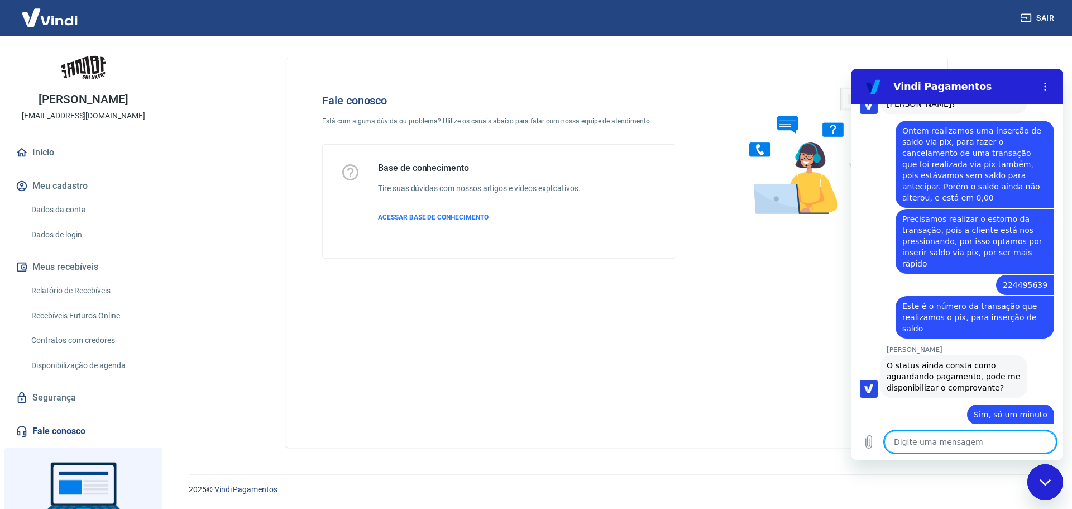
scroll to position [445, 0]
click at [966, 445] on textarea at bounding box center [971, 442] width 172 height 22
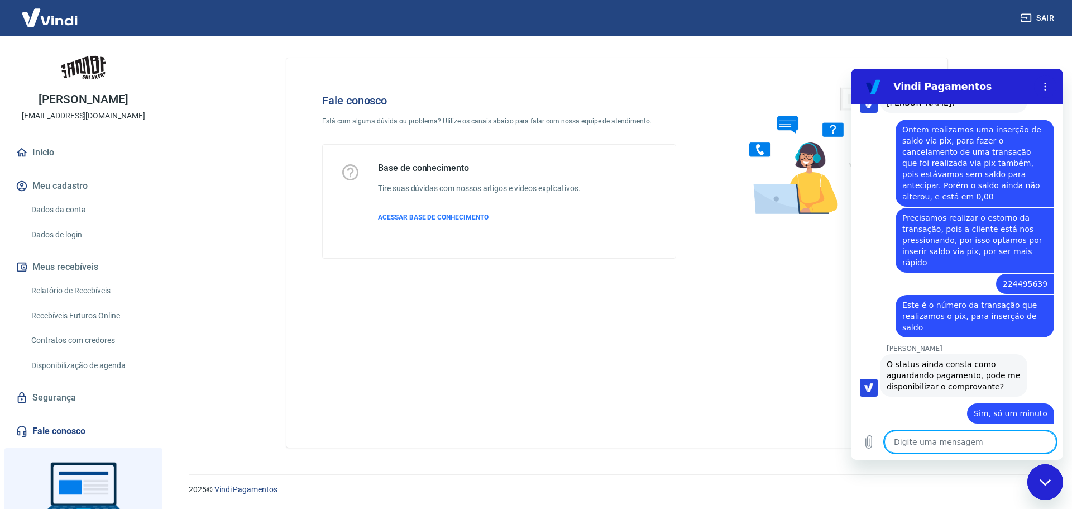
click at [966, 445] on textarea at bounding box center [971, 442] width 172 height 22
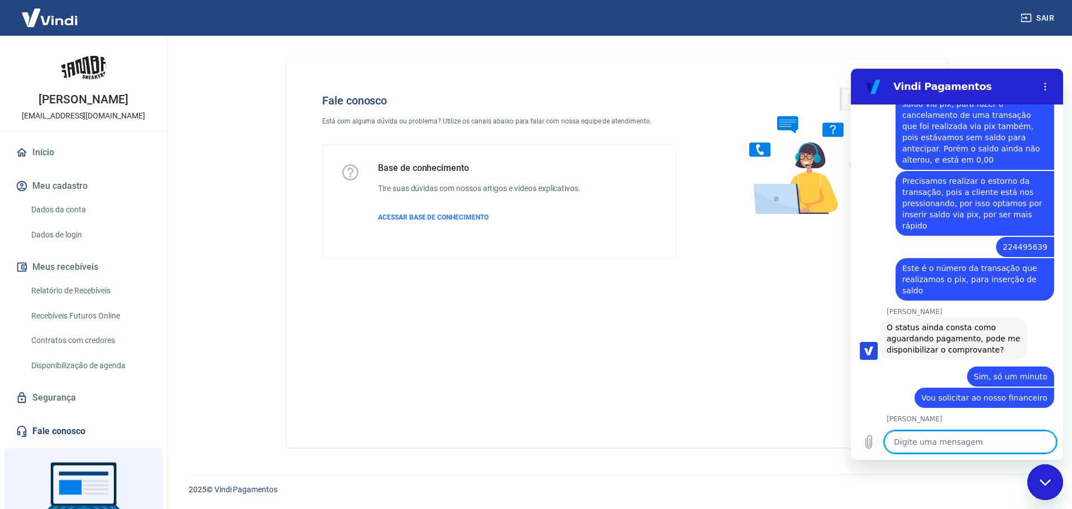
click at [965, 440] on textarea at bounding box center [971, 442] width 172 height 22
click at [925, 441] on textarea at bounding box center [971, 442] width 172 height 22
click at [990, 441] on textarea "O atendimento finaliza automaticamente por falta" at bounding box center [971, 437] width 172 height 32
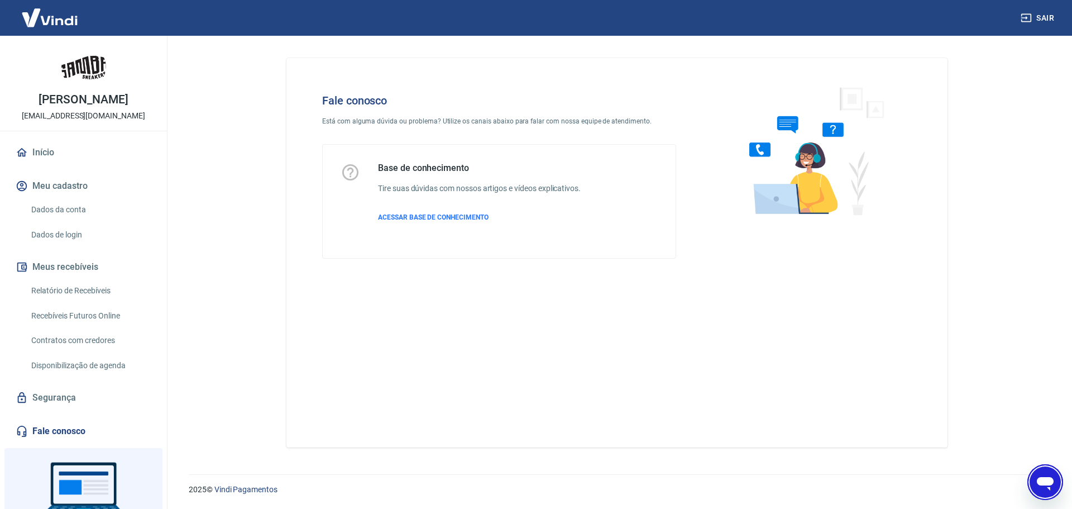
scroll to position [519, 0]
click at [1043, 483] on icon "Abrir janela de mensagens" at bounding box center [1045, 483] width 17 height 13
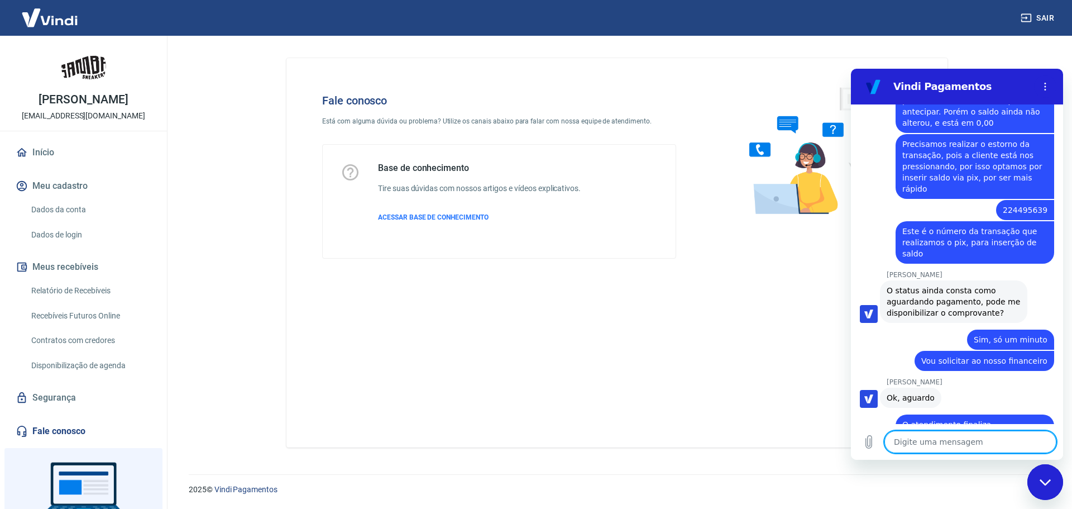
click at [934, 442] on textarea at bounding box center [971, 442] width 172 height 22
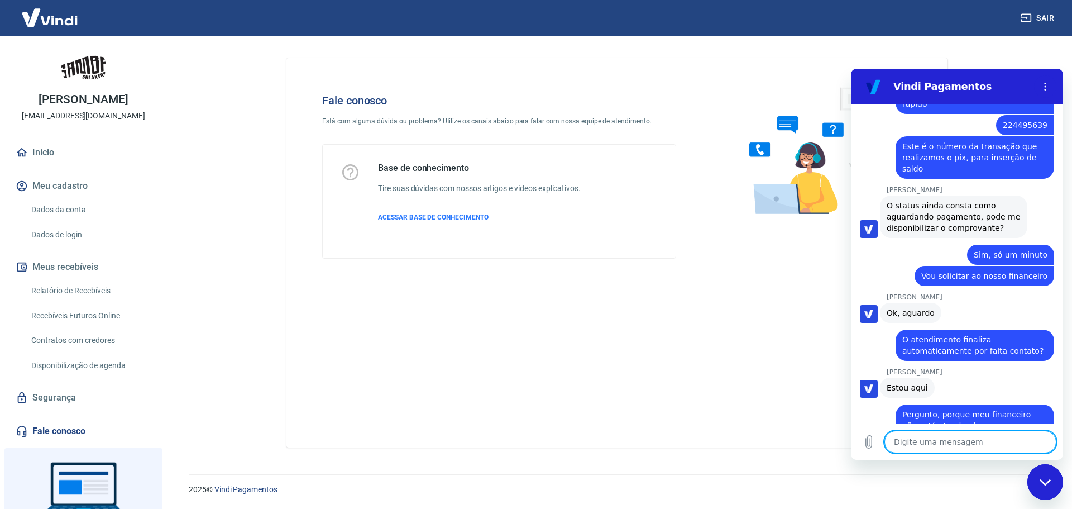
scroll to position [606, 0]
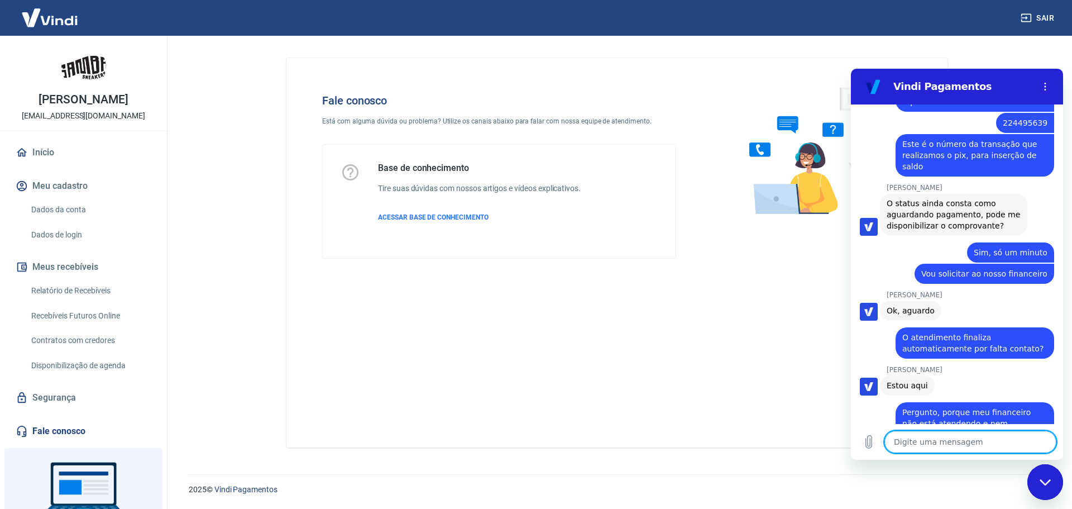
click at [1042, 472] on div "Fechar janela de mensagens" at bounding box center [1046, 482] width 34 height 34
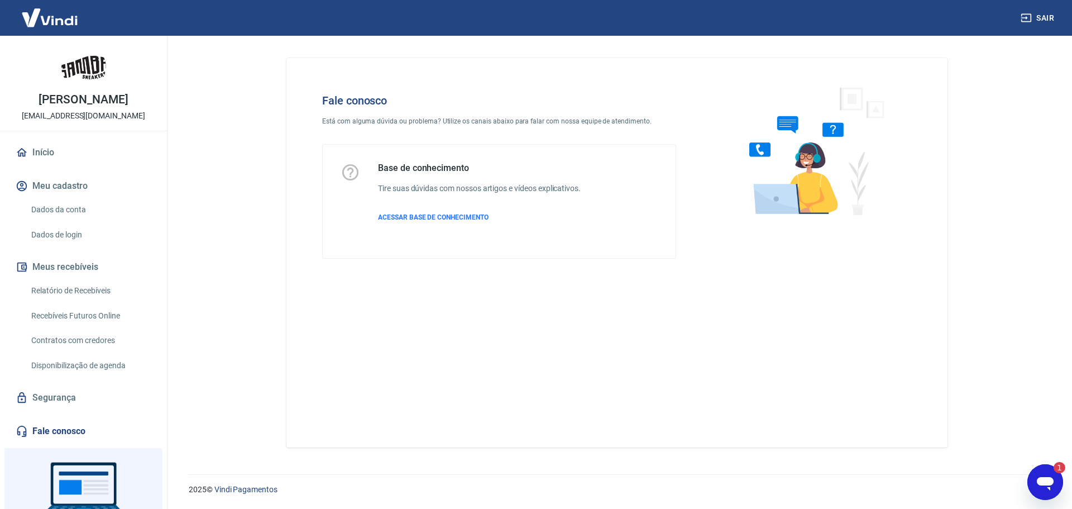
scroll to position [0, 0]
click at [1061, 473] on div "Abrir janela de mensagens, 1 mensagem não lida" at bounding box center [1046, 482] width 34 height 34
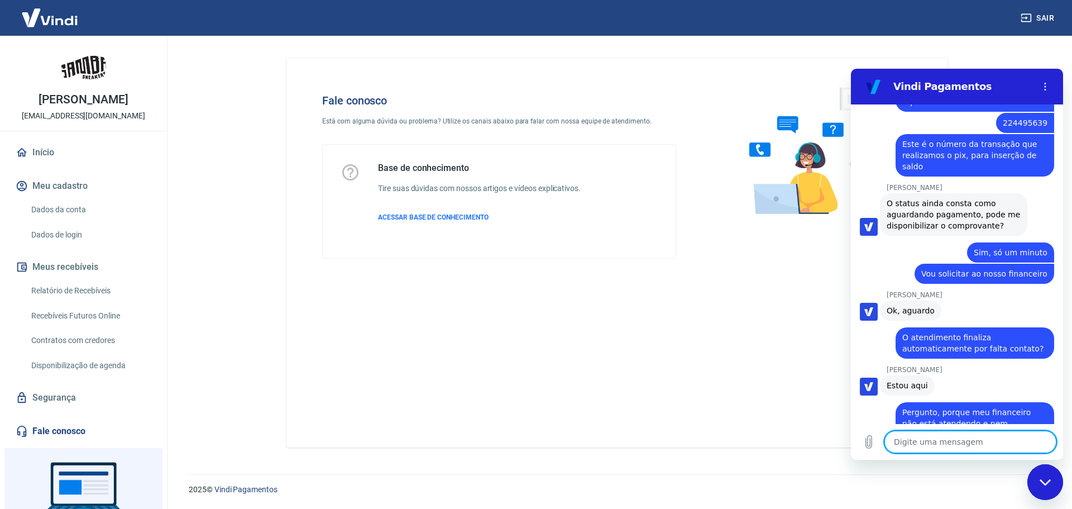
scroll to position [672, 0]
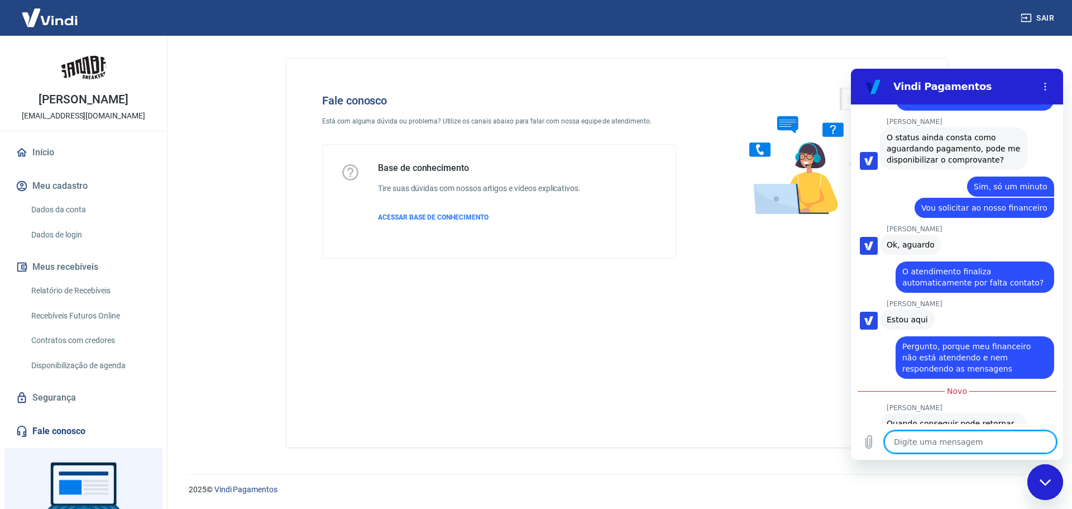
click at [953, 442] on textarea at bounding box center [971, 442] width 172 height 22
click at [920, 443] on textarea at bounding box center [971, 442] width 172 height 22
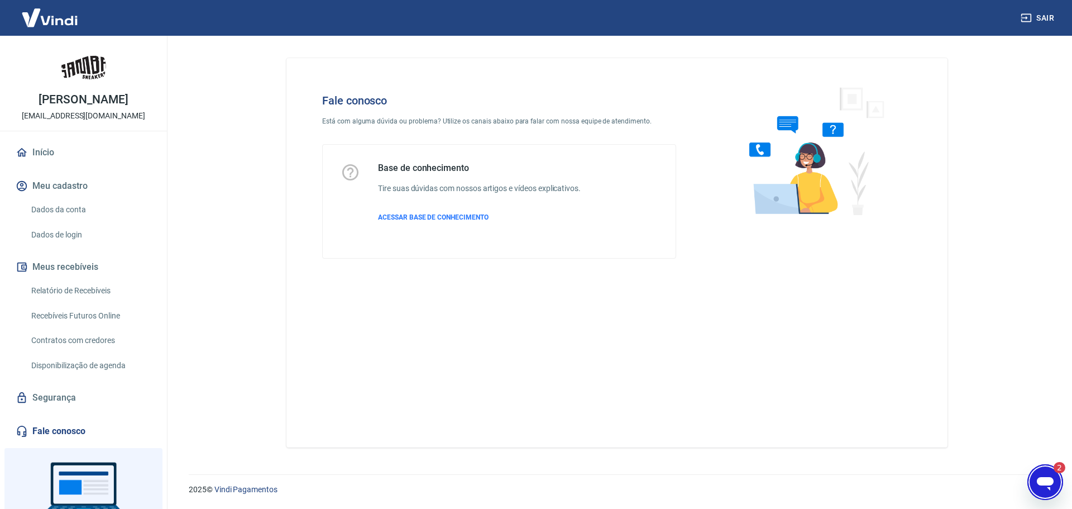
scroll to position [0, 0]
click at [1031, 479] on div "Abrir janela de mensagens, 2 mensagens não lidas" at bounding box center [1046, 482] width 34 height 34
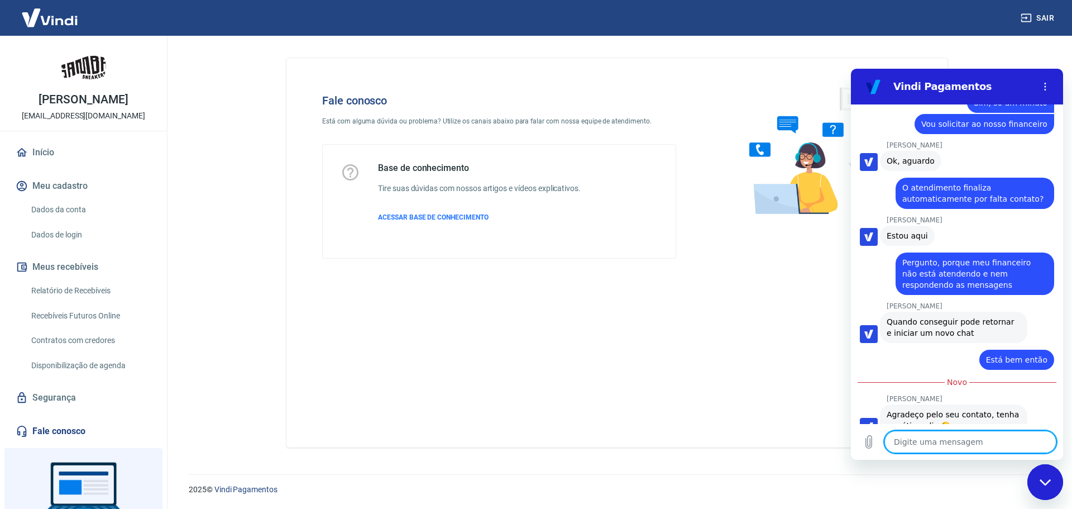
scroll to position [809, 0]
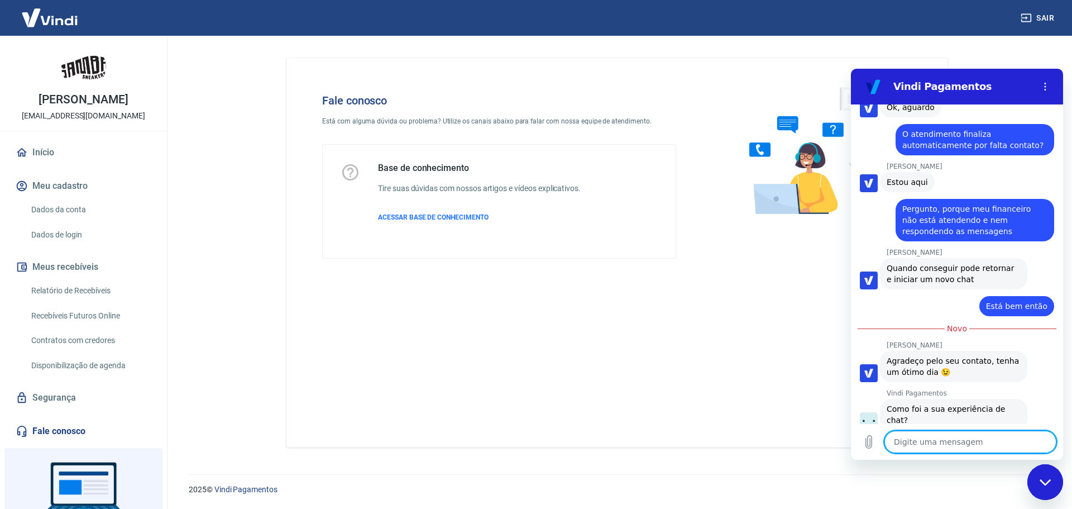
click at [970, 445] on button "Boa 👍" at bounding box center [976, 461] width 45 height 32
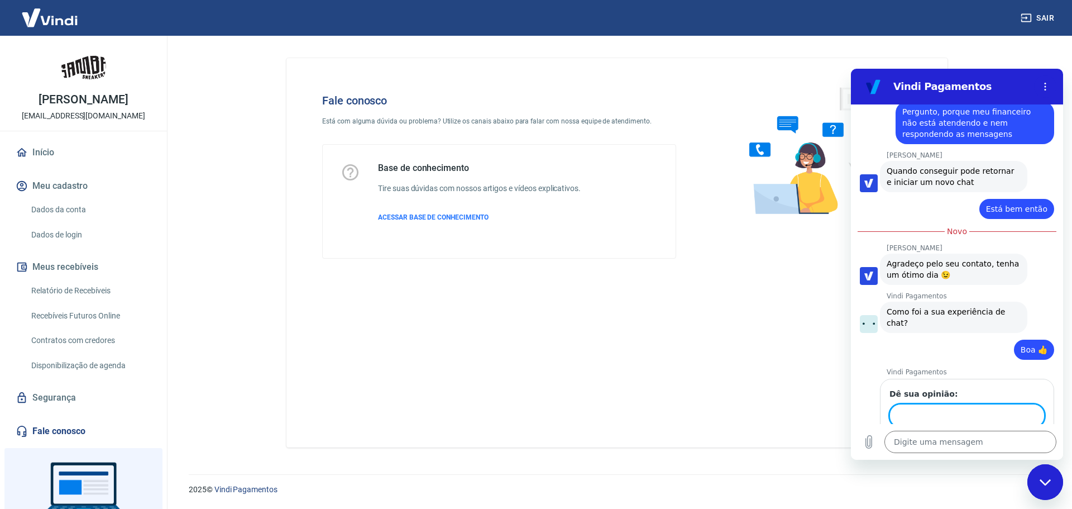
scroll to position [905, 0]
click at [1021, 441] on span "Enviar" at bounding box center [1023, 447] width 25 height 13
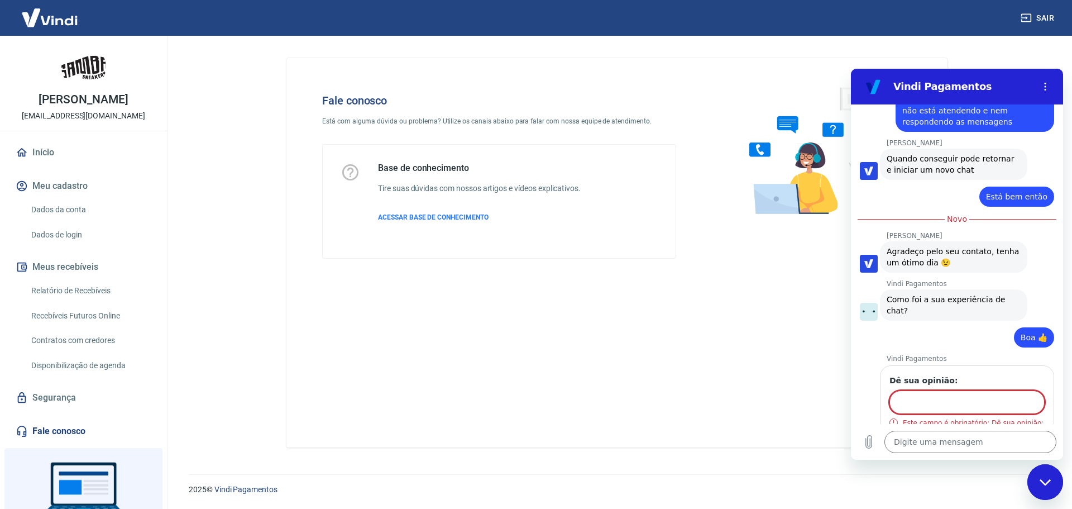
click at [961, 390] on input "Dê sua opinião:" at bounding box center [967, 401] width 155 height 23
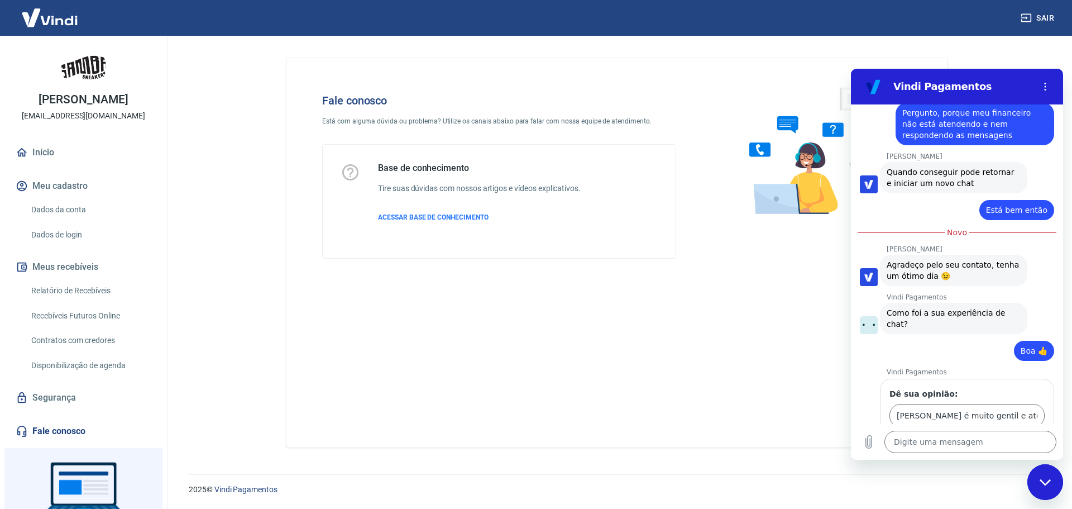
click at [1014, 441] on span "Enviar" at bounding box center [1023, 447] width 25 height 13
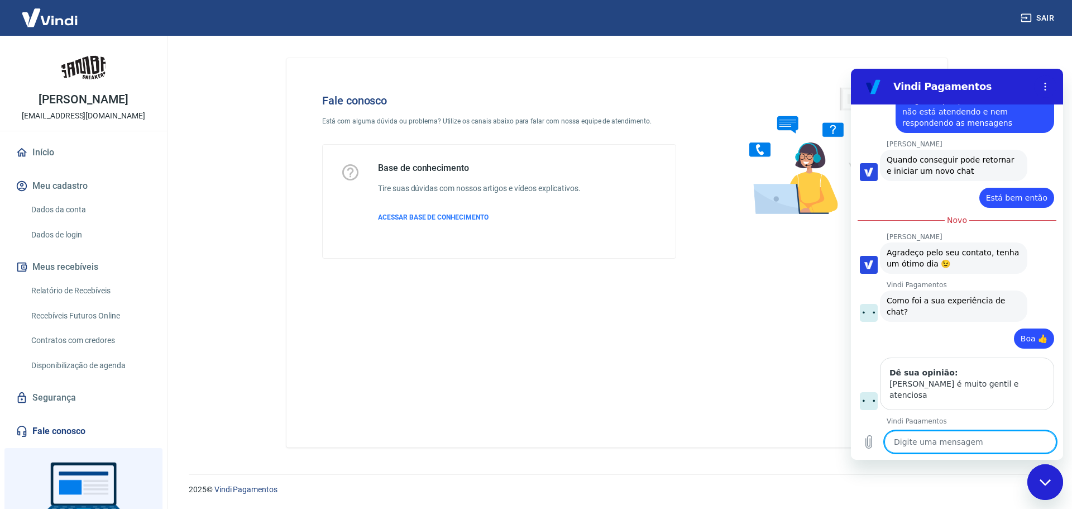
scroll to position [920, 0]
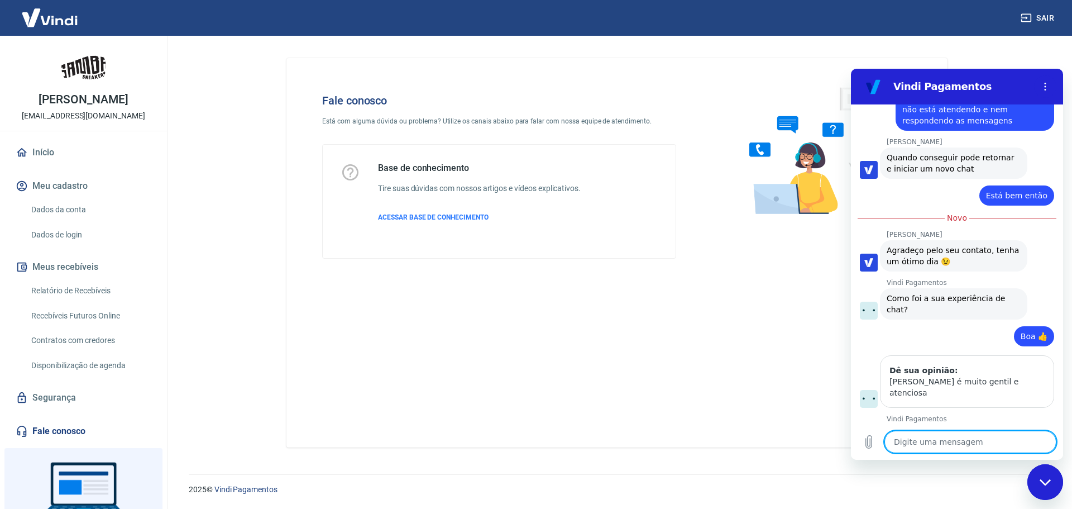
drag, startPoint x: 1046, startPoint y: 484, endPoint x: 1872, endPoint y: 896, distance: 923.4
click at [1046, 484] on icon "Fechar janela de mensagens" at bounding box center [1044, 482] width 11 height 6
